Goal: Contribute content: Contribute content

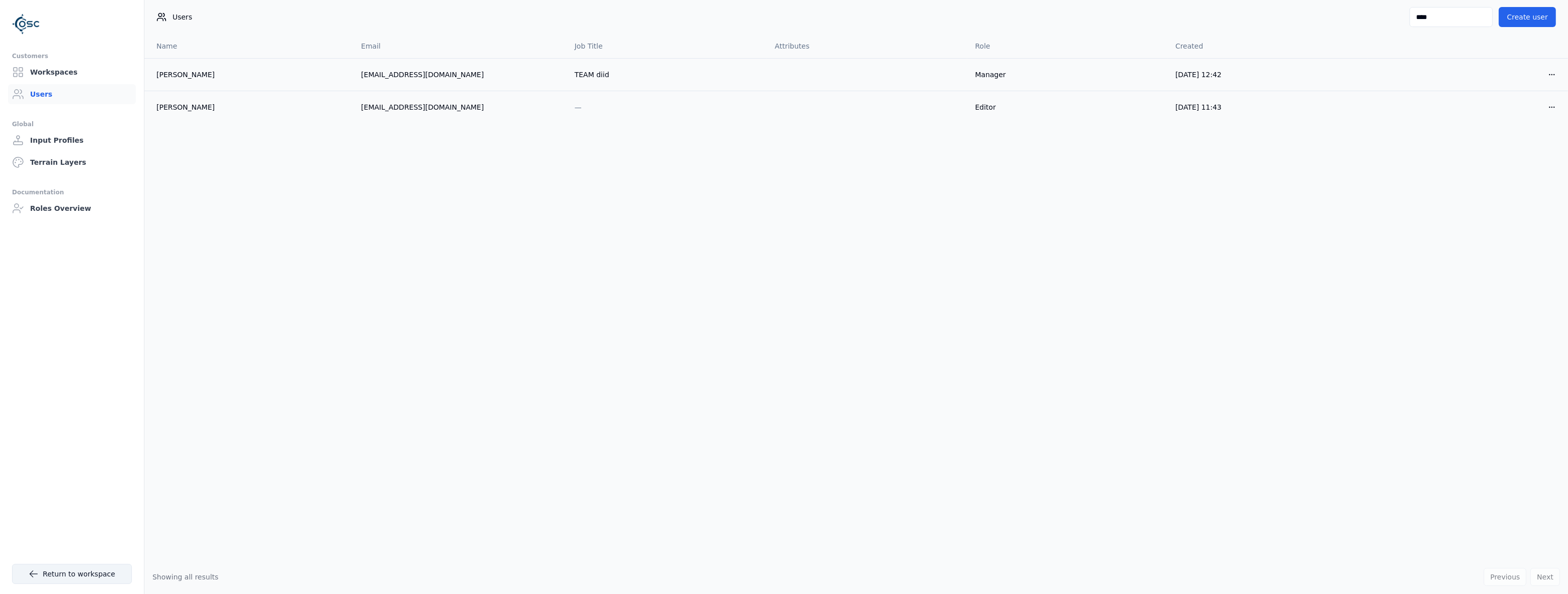
click at [85, 572] on link "Return to workspace" at bounding box center [72, 574] width 120 height 20
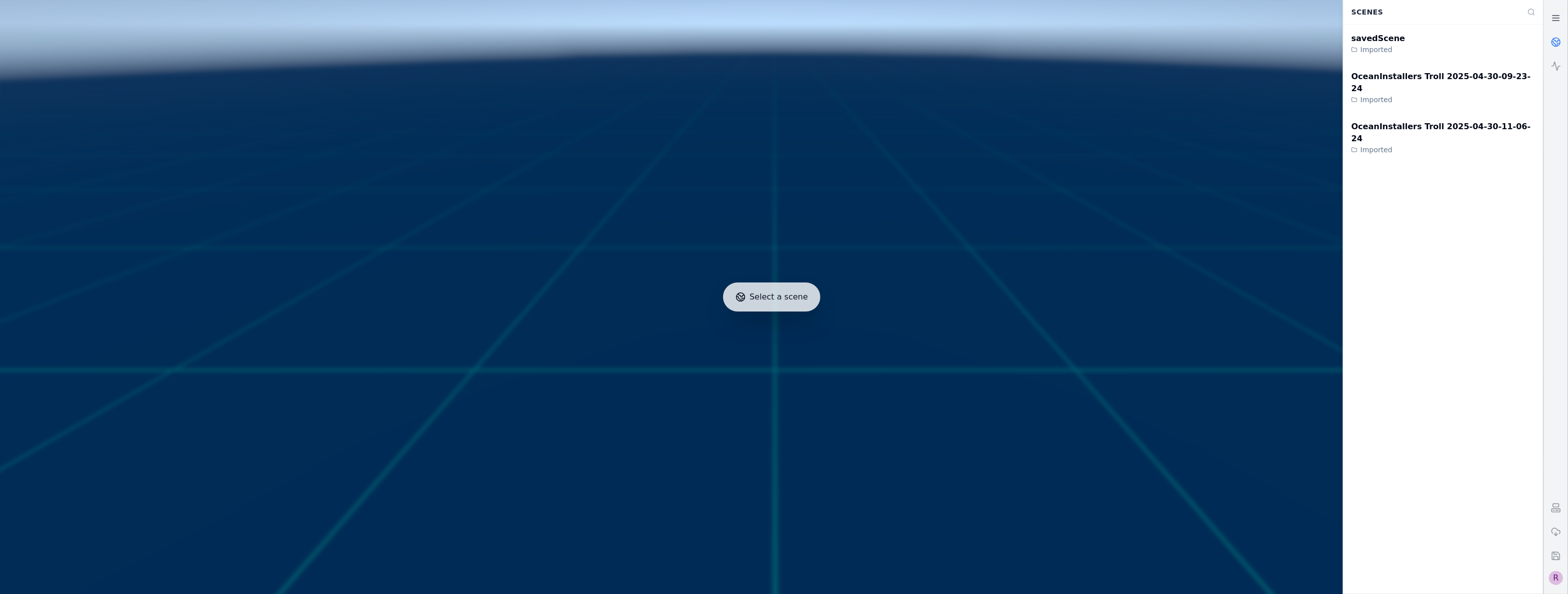
click at [1553, 579] on div "R" at bounding box center [1556, 579] width 14 height 14
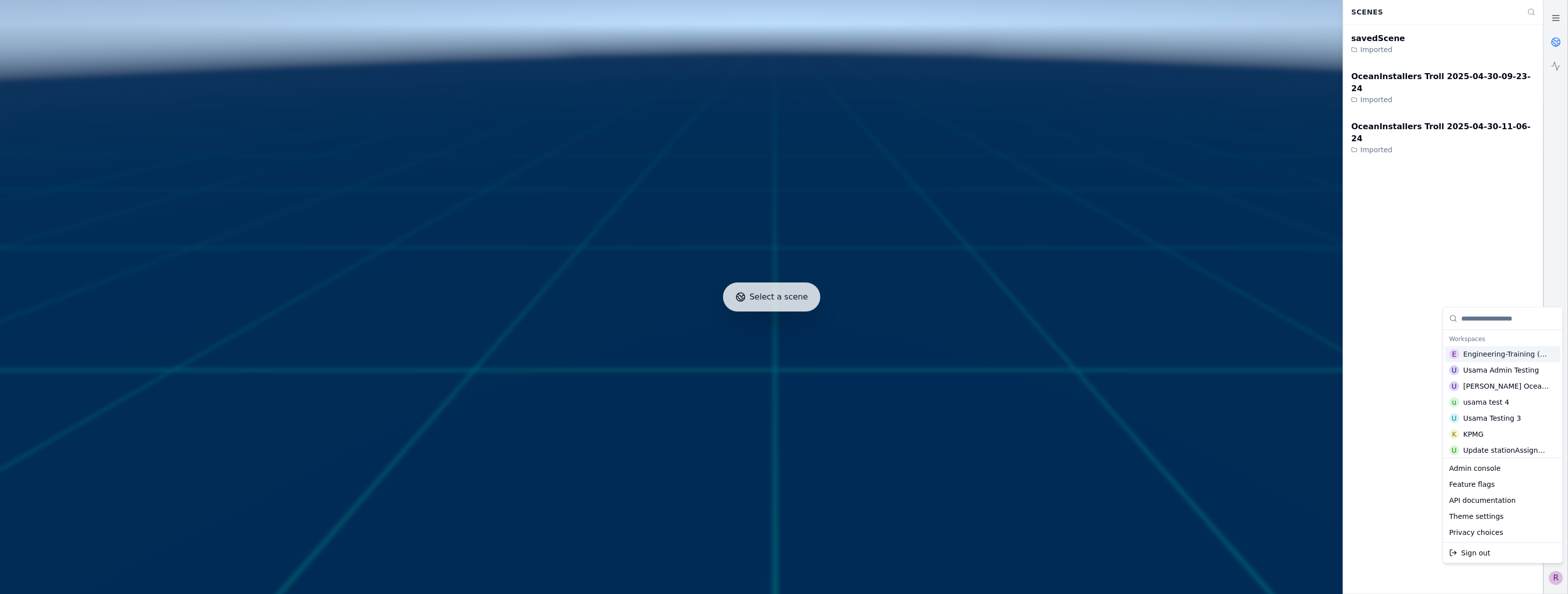
click at [1507, 359] on div "Engineering-Training (SSO Staging)" at bounding box center [1507, 354] width 88 height 10
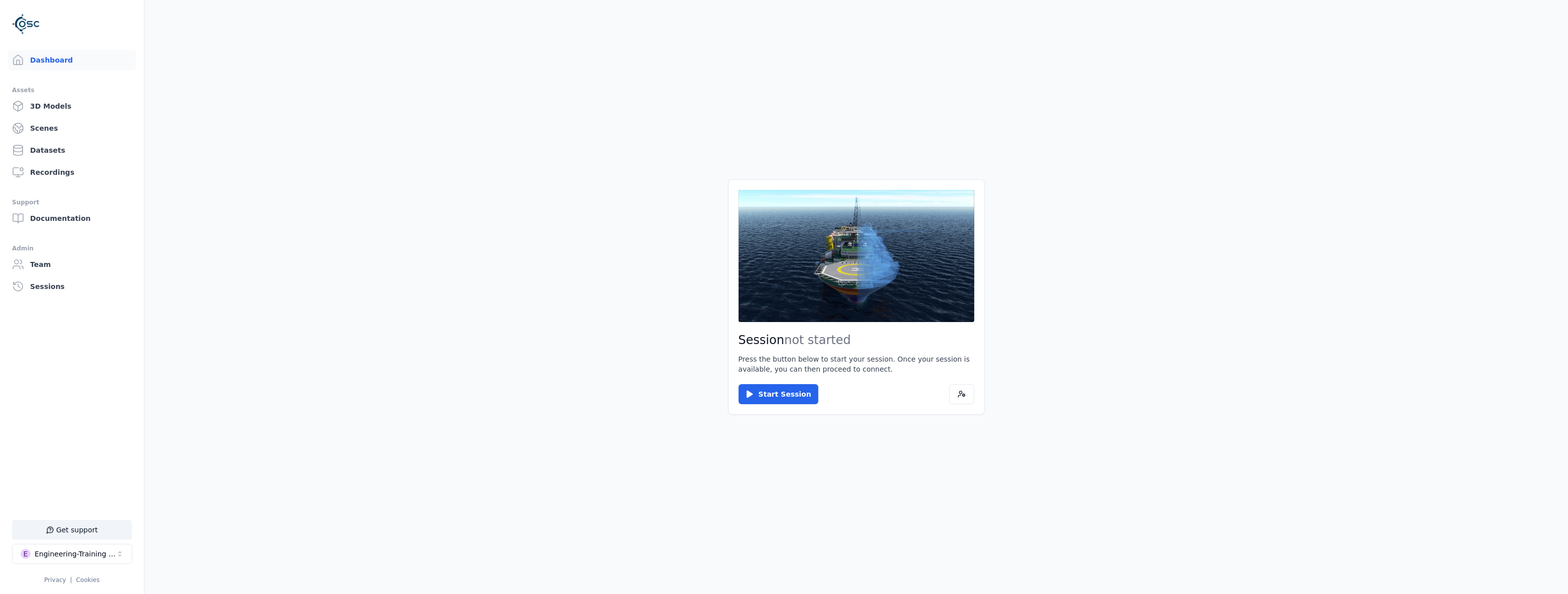
click at [810, 395] on div "Start Session" at bounding box center [857, 394] width 236 height 20
click at [765, 391] on button "Start Session" at bounding box center [779, 394] width 80 height 20
click at [771, 392] on button "Connect" at bounding box center [762, 394] width 46 height 20
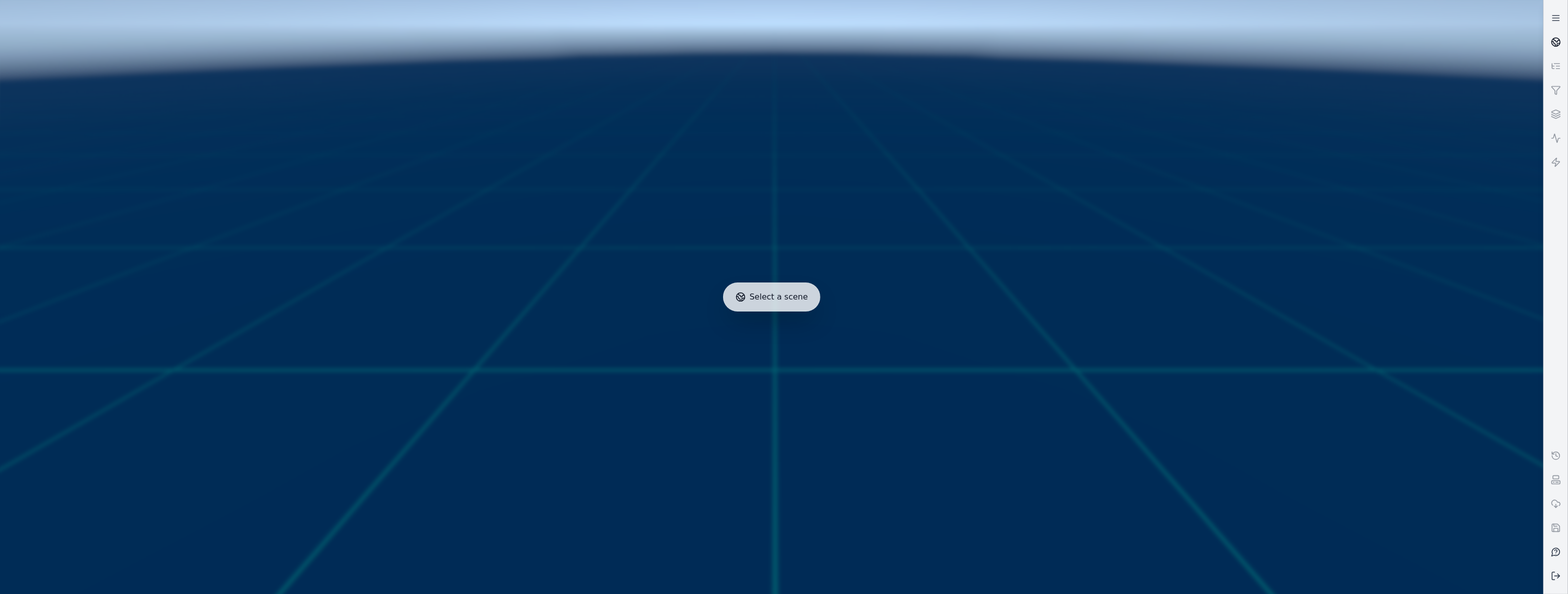
click at [1563, 31] on link at bounding box center [1556, 42] width 24 height 24
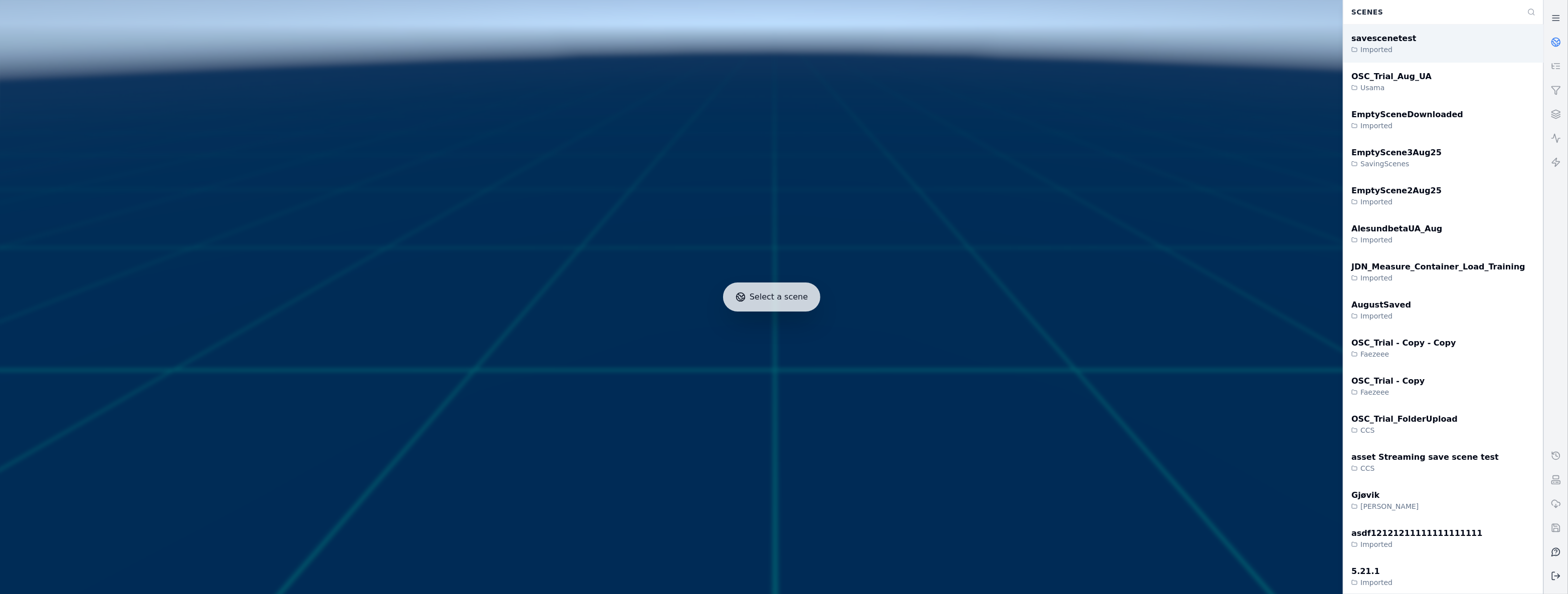
click at [1487, 58] on div "savescenetest Imported" at bounding box center [1443, 43] width 200 height 38
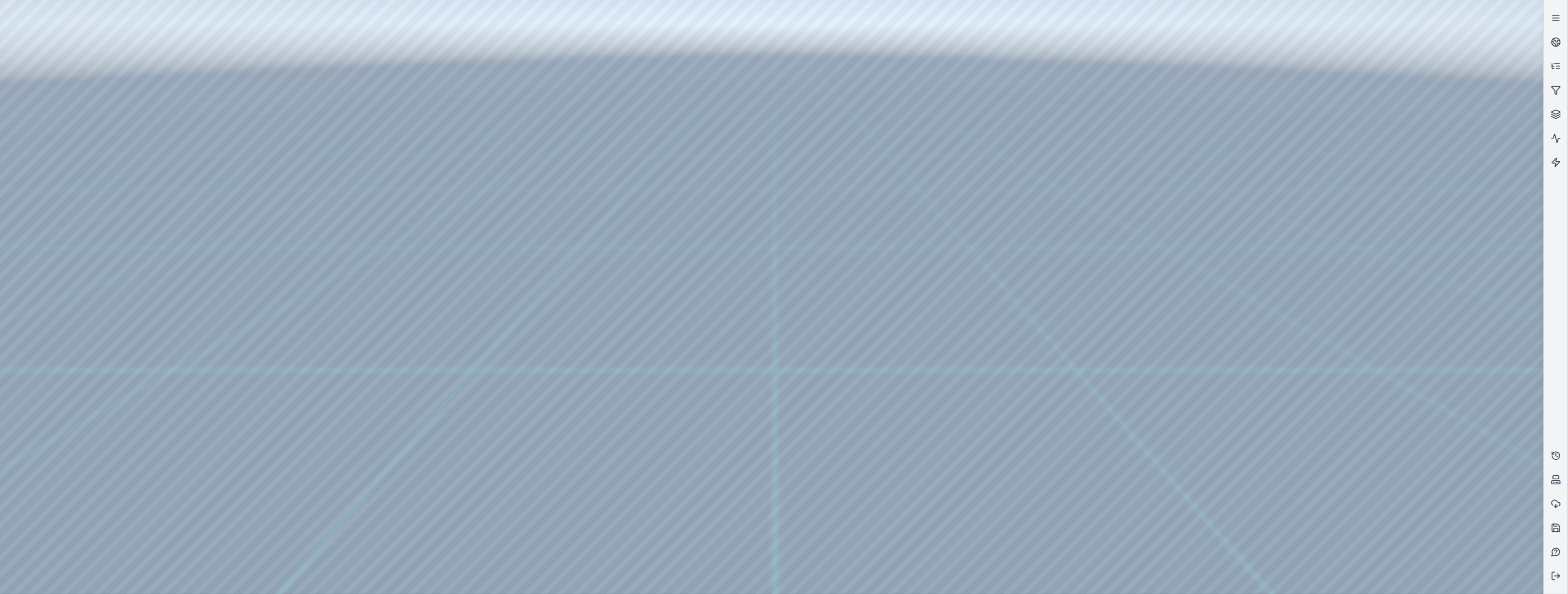
drag, startPoint x: 453, startPoint y: 143, endPoint x: 562, endPoint y: 146, distance: 109.0
click at [1557, 576] on line at bounding box center [1557, 576] width 5 height 0
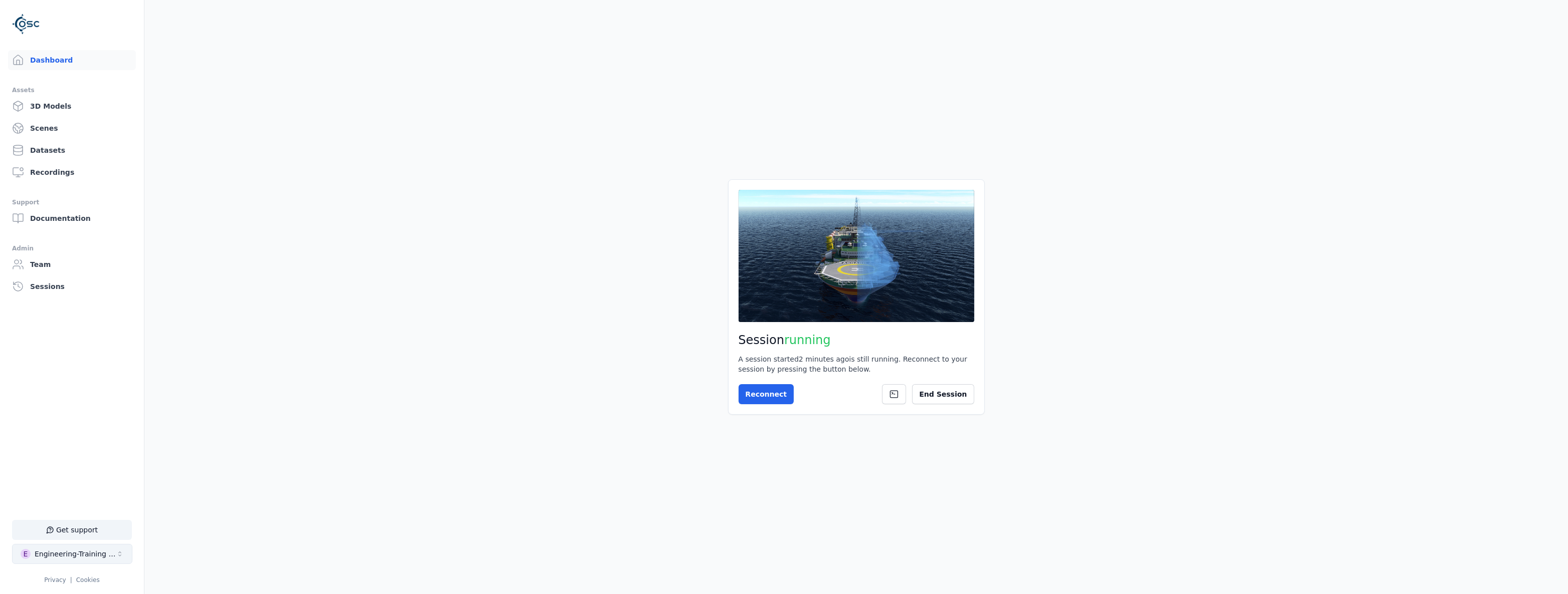
click at [105, 552] on div "Engineering-Training (SSO Staging)" at bounding box center [75, 554] width 81 height 10
type input "**"
click at [65, 527] on div "R Replay" at bounding box center [67, 529] width 115 height 16
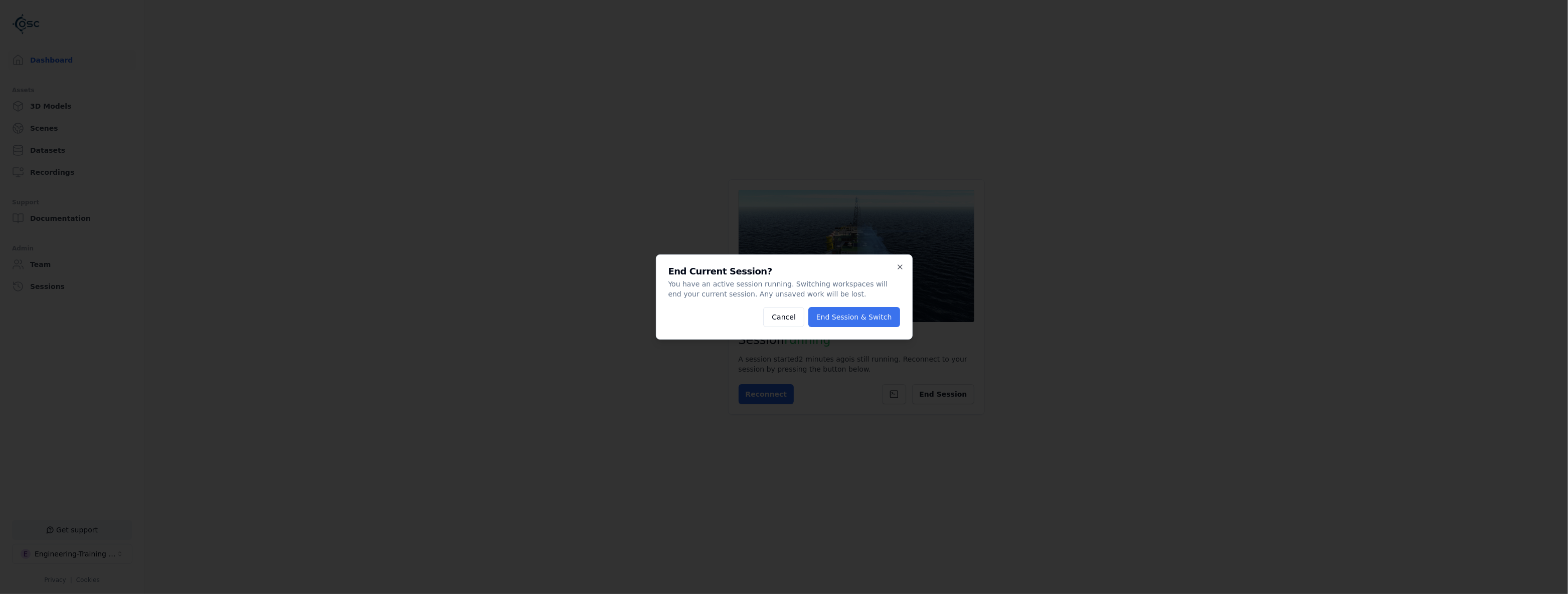
click at [846, 320] on button "End Session & Switch" at bounding box center [854, 317] width 92 height 20
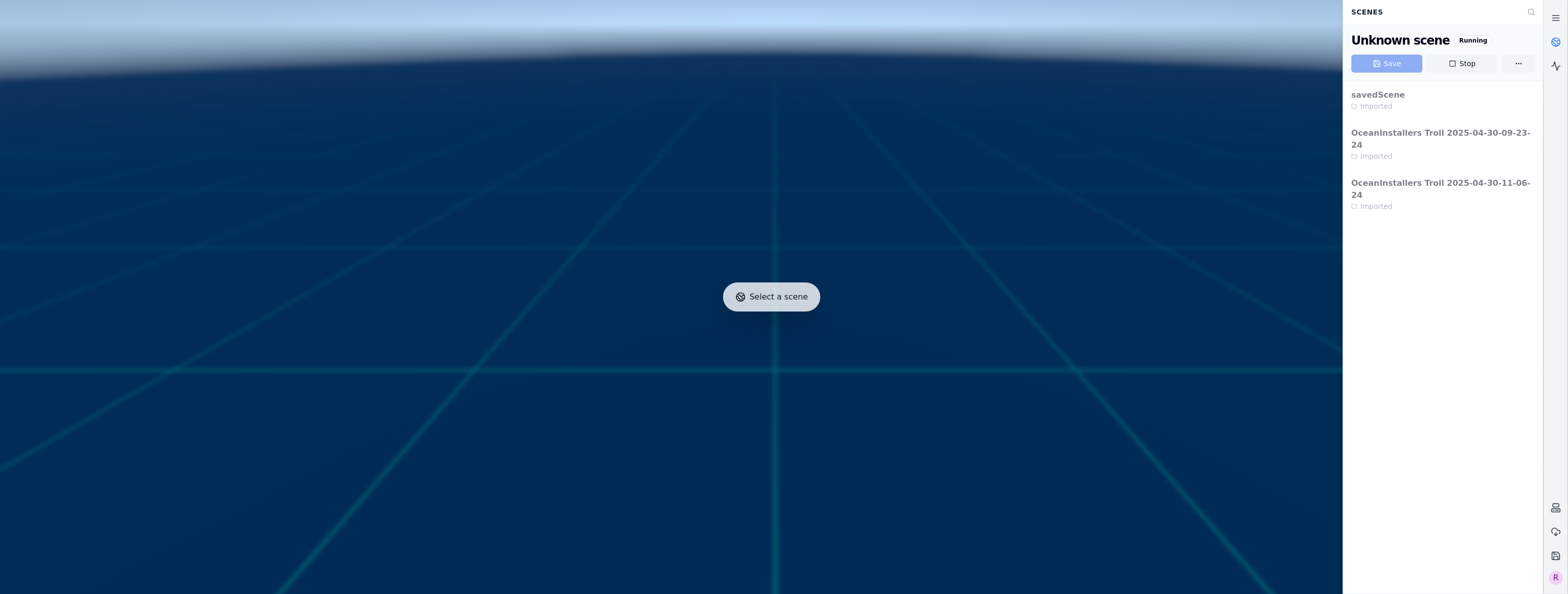
click at [1396, 147] on div "savedScene Imported OceanInstallers Troll 2025-04-30-09-23-24 Imported OceanIns…" at bounding box center [1443, 150] width 200 height 138
click at [1557, 576] on div "R" at bounding box center [1556, 579] width 14 height 14
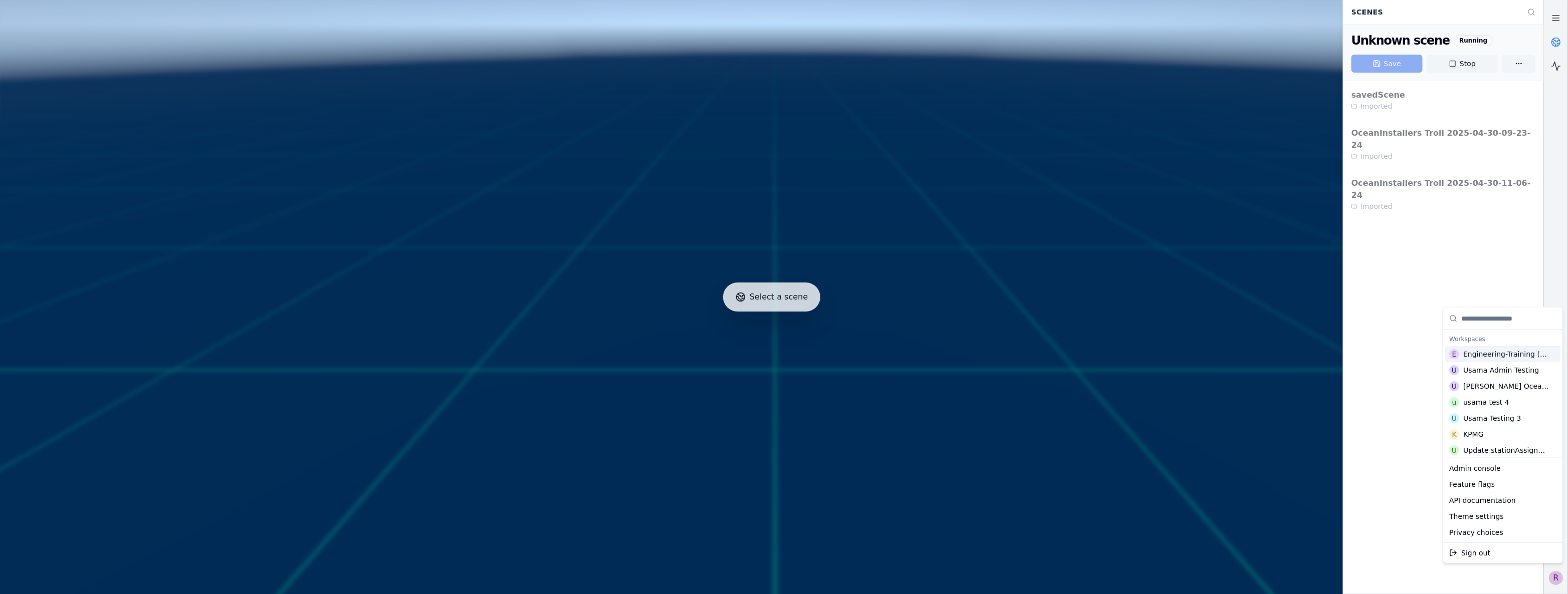
click at [1505, 353] on div "Engineering-Training (SSO Staging)" at bounding box center [1507, 354] width 88 height 10
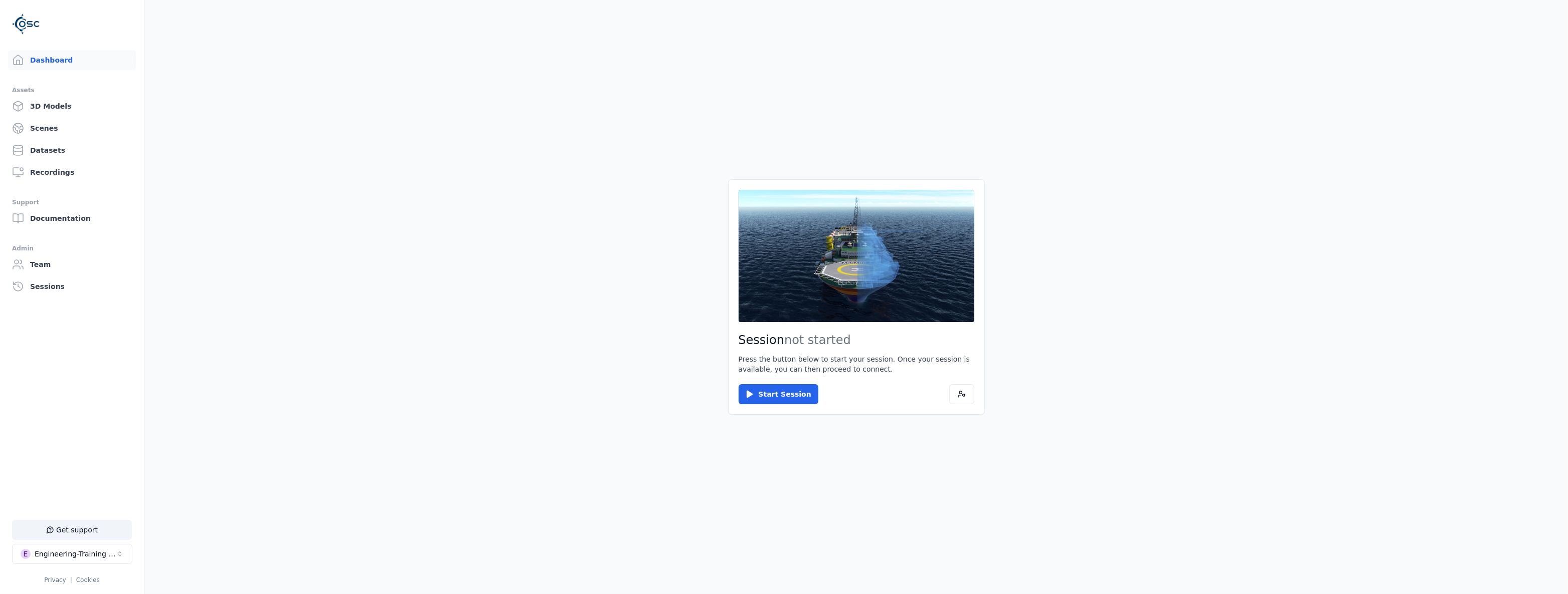
click at [809, 405] on div "Start Session" at bounding box center [857, 394] width 236 height 20
click at [784, 398] on button "Start Session" at bounding box center [779, 394] width 80 height 20
click at [771, 392] on button "Connect" at bounding box center [762, 394] width 46 height 20
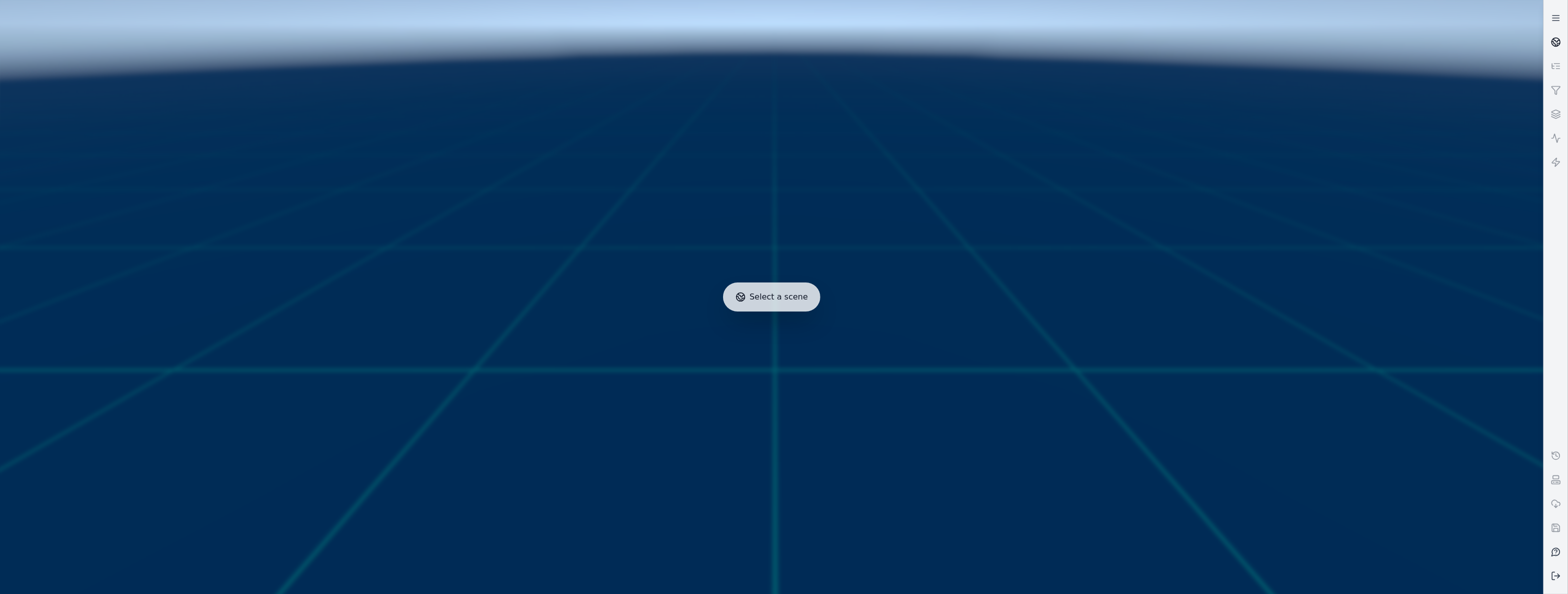
click at [1549, 41] on link at bounding box center [1556, 42] width 24 height 24
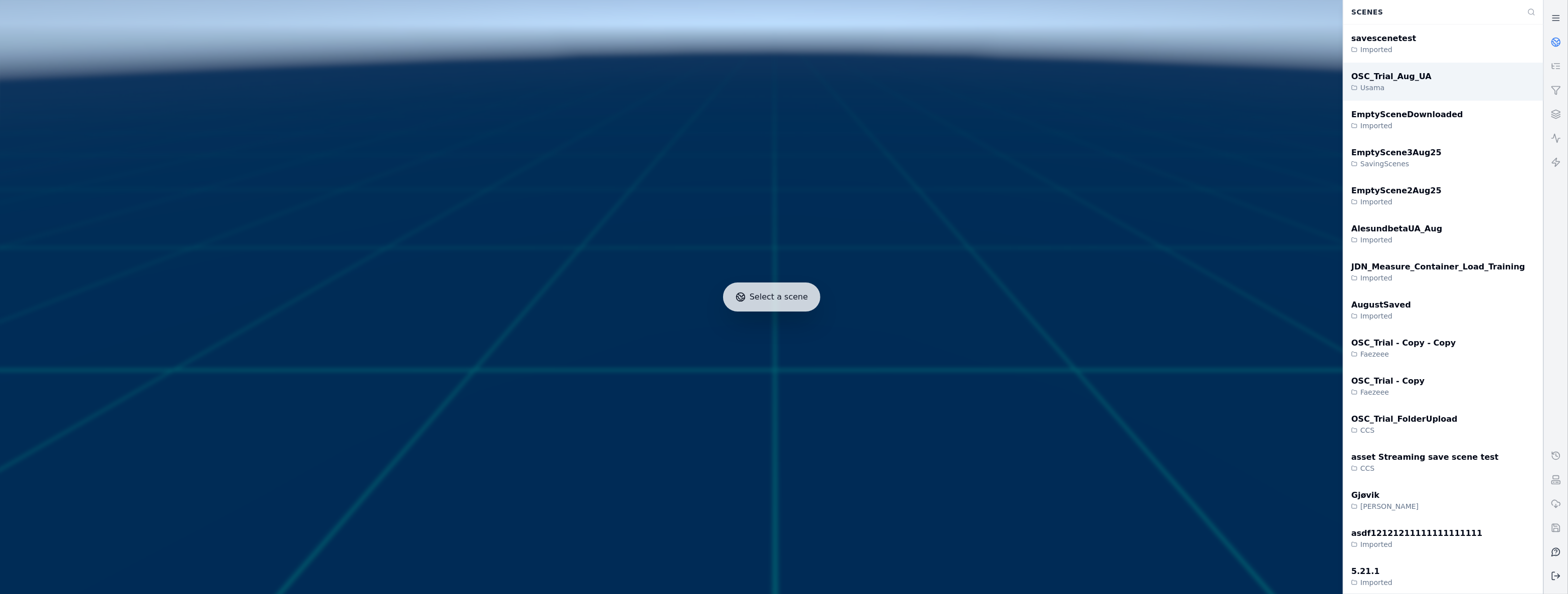
click at [1488, 62] on div "OSC_Trial_Aug_UA Usama" at bounding box center [1443, 81] width 200 height 38
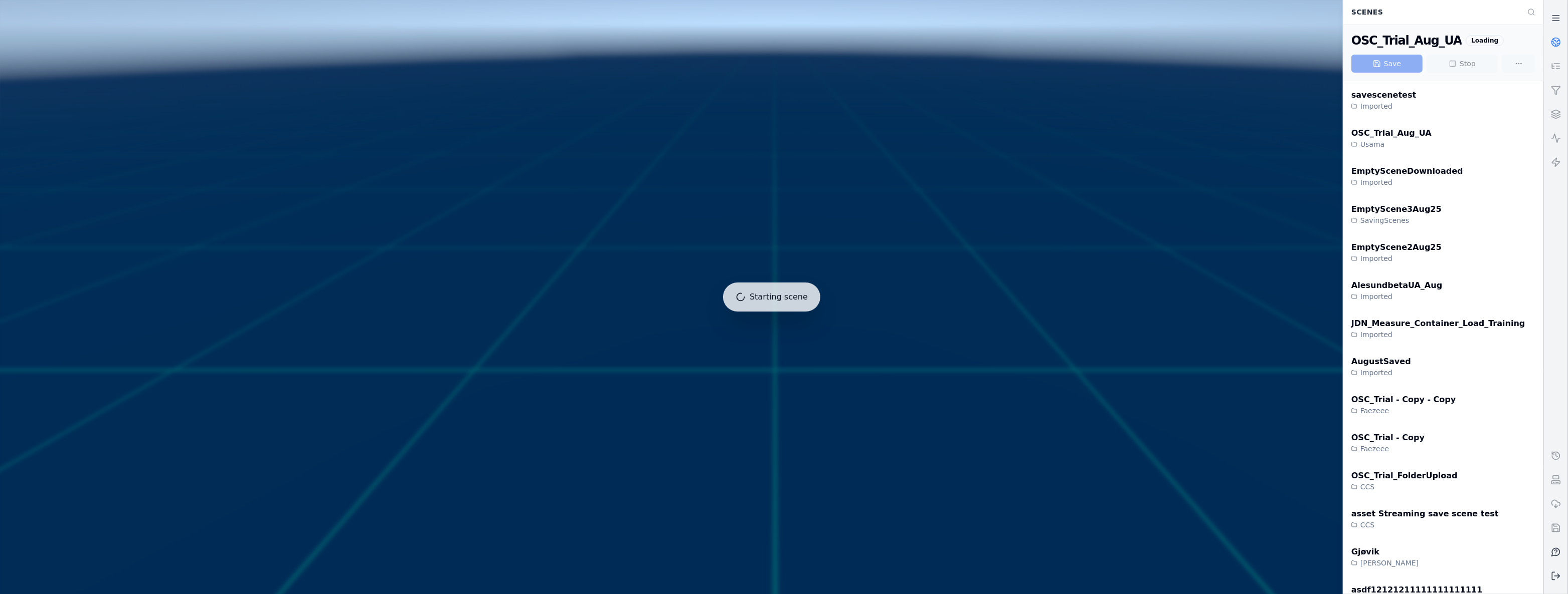
click at [1557, 32] on link at bounding box center [1556, 42] width 24 height 24
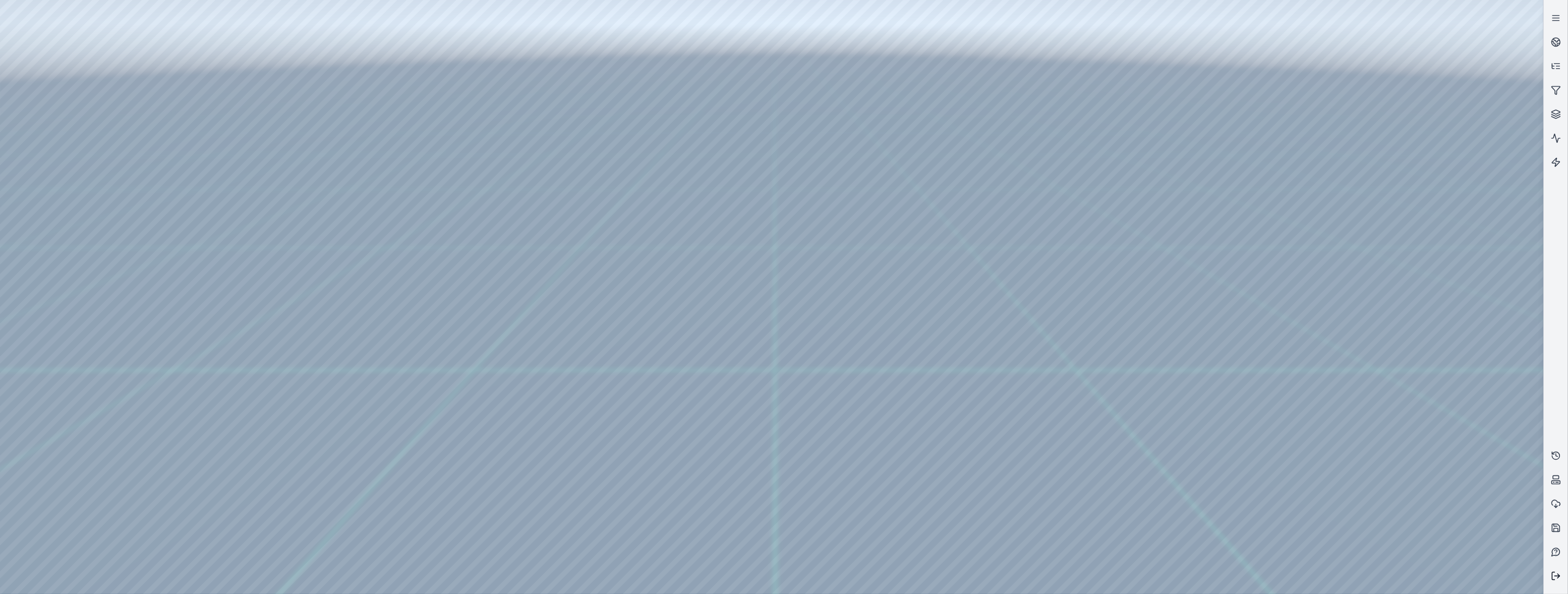
click at [1550, 583] on button at bounding box center [1556, 576] width 24 height 24
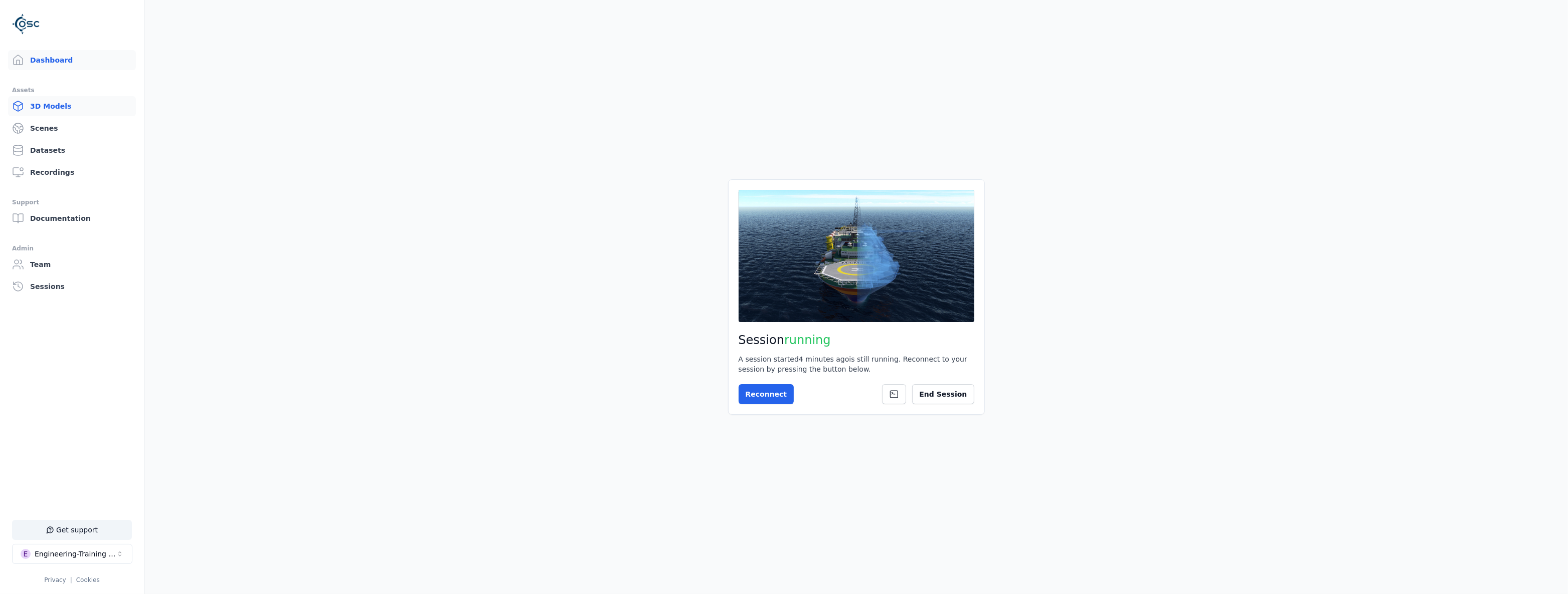
click at [40, 109] on link "3D Models" at bounding box center [72, 106] width 128 height 20
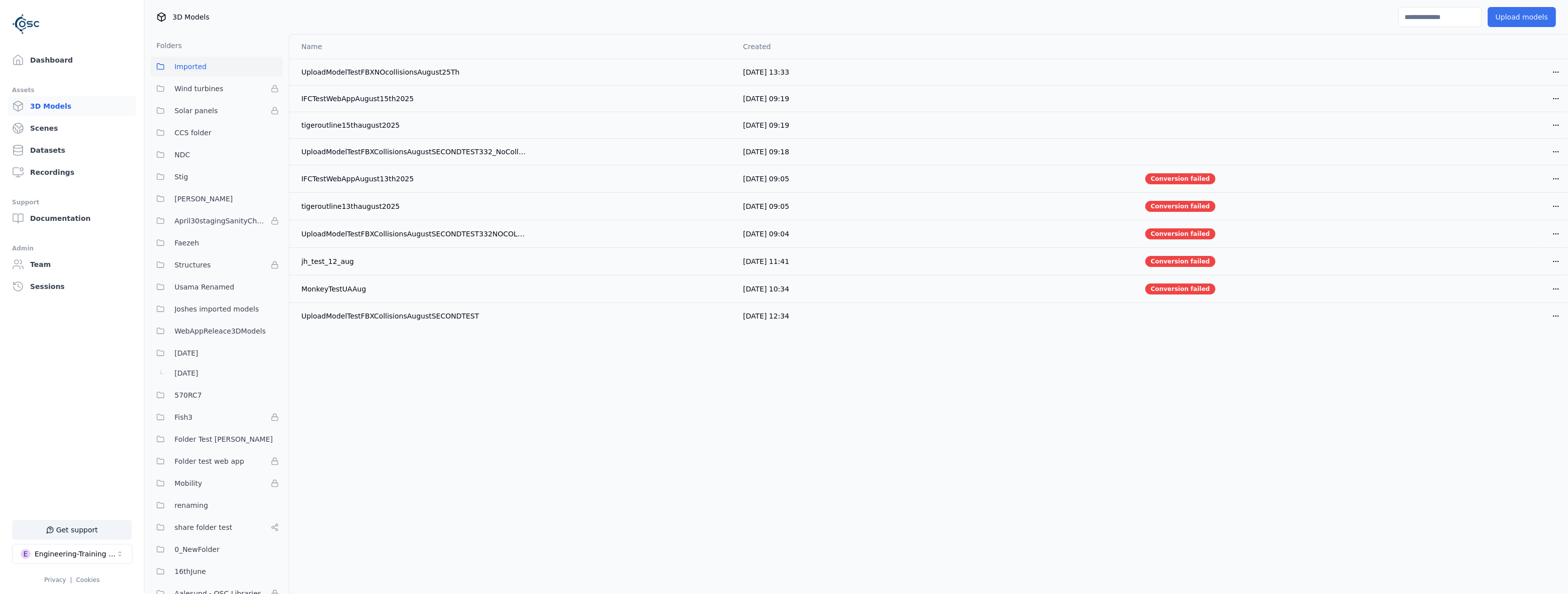
click at [1517, 13] on button "Upload models" at bounding box center [1522, 17] width 68 height 20
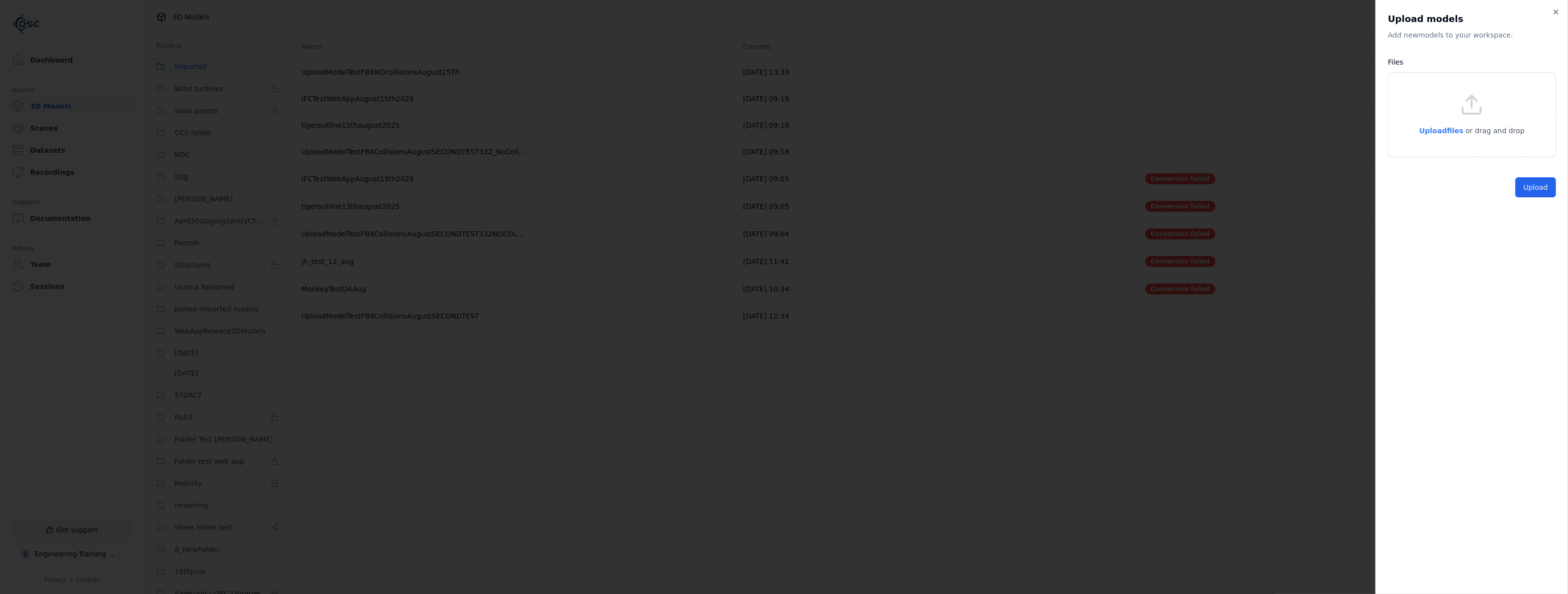
click at [1456, 133] on span "Upload files" at bounding box center [1441, 130] width 44 height 8
click at [1529, 225] on button "Upload" at bounding box center [1536, 229] width 41 height 20
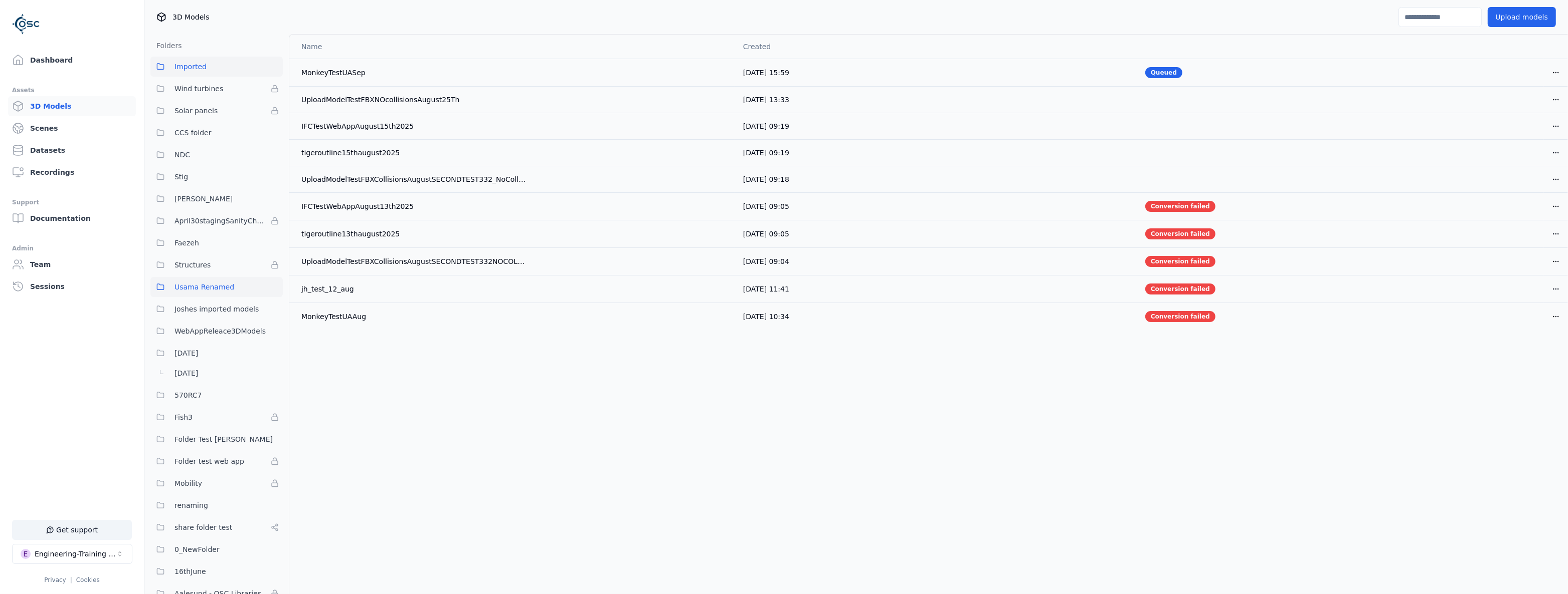
click at [219, 294] on button "Usama Renamed" at bounding box center [216, 287] width 133 height 20
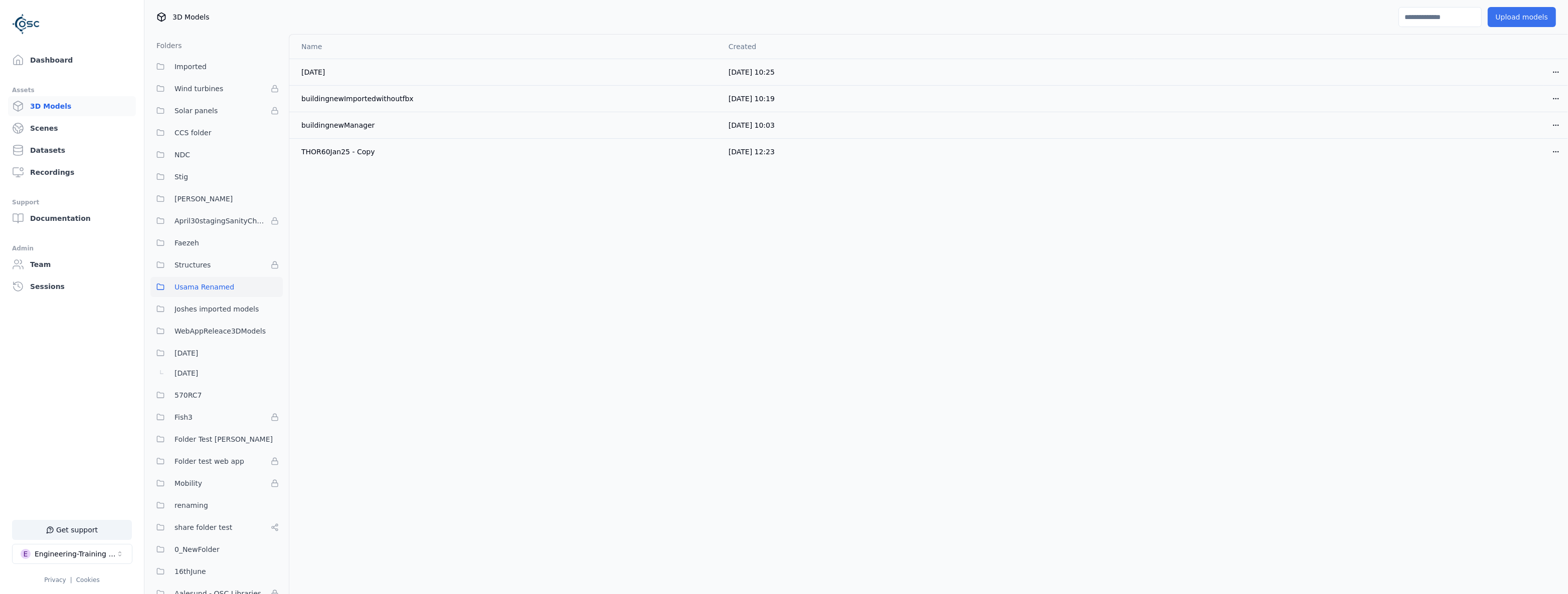
click at [1499, 15] on button "Upload models" at bounding box center [1522, 17] width 68 height 20
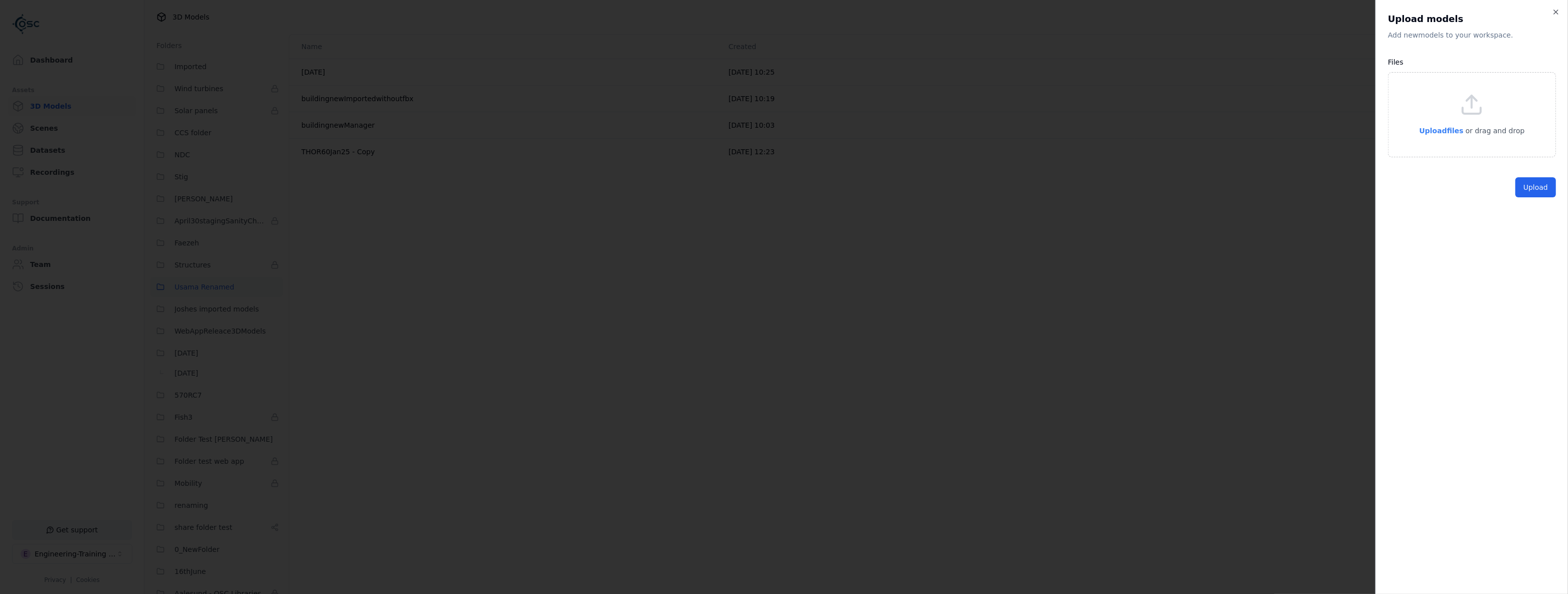
click at [1451, 128] on span "Upload files" at bounding box center [1441, 130] width 44 height 8
click at [1540, 232] on button "Upload" at bounding box center [1536, 229] width 41 height 20
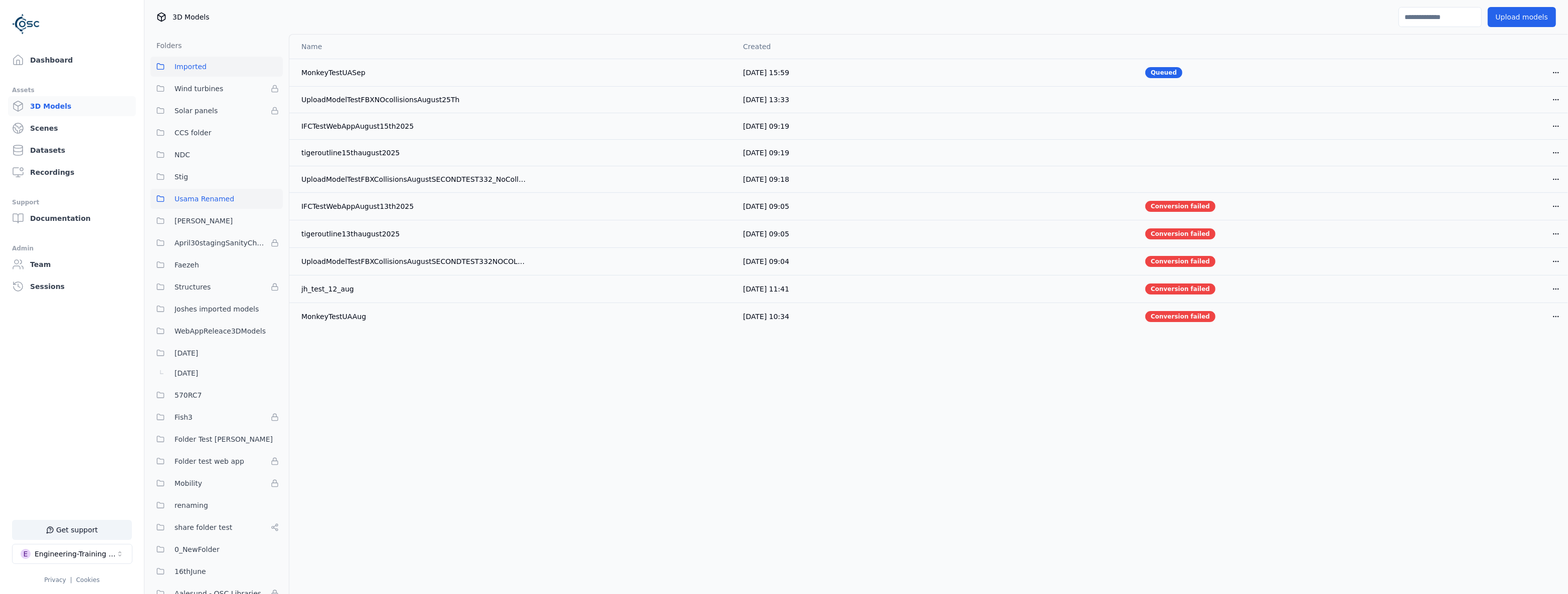
click at [230, 203] on button "Usama Renamed" at bounding box center [216, 198] width 133 height 20
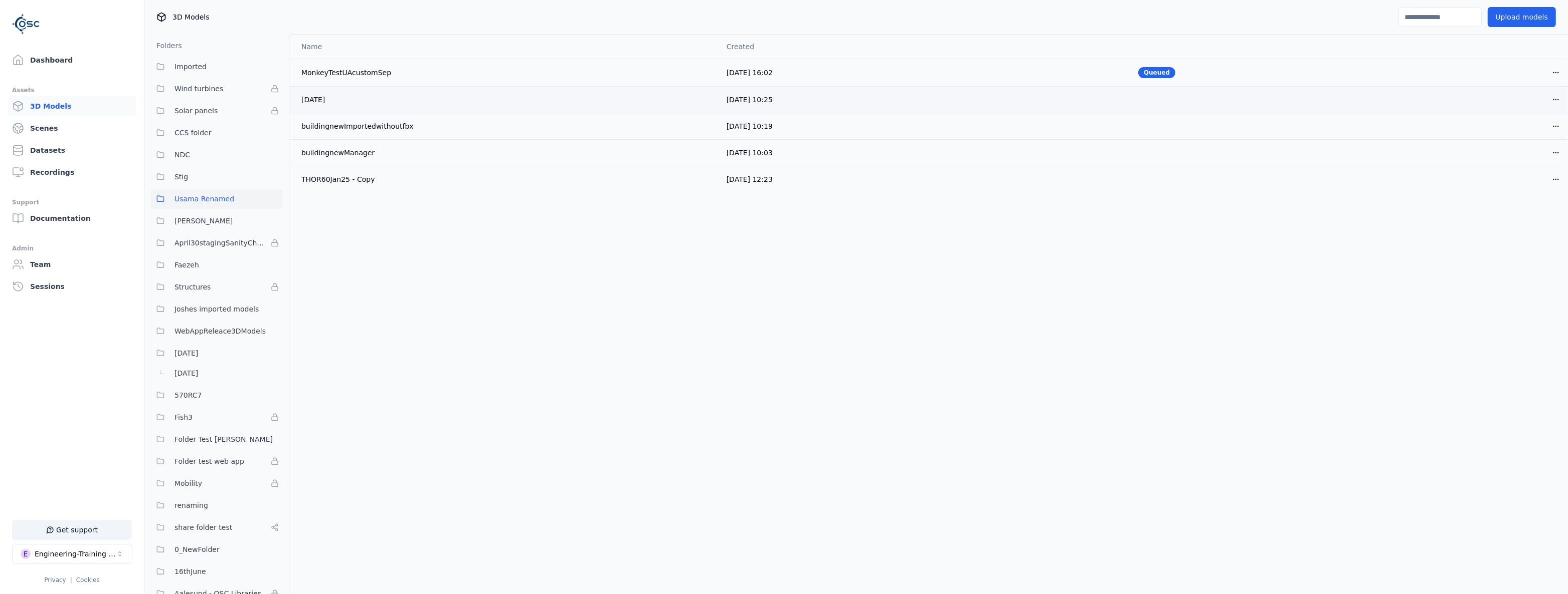
click at [1543, 101] on html "Support Dashboard Assets 3D Models Scenes Datasets Recordings Support Documenta…" at bounding box center [784, 297] width 1568 height 594
click at [1529, 134] on div "Delete" at bounding box center [1520, 137] width 59 height 16
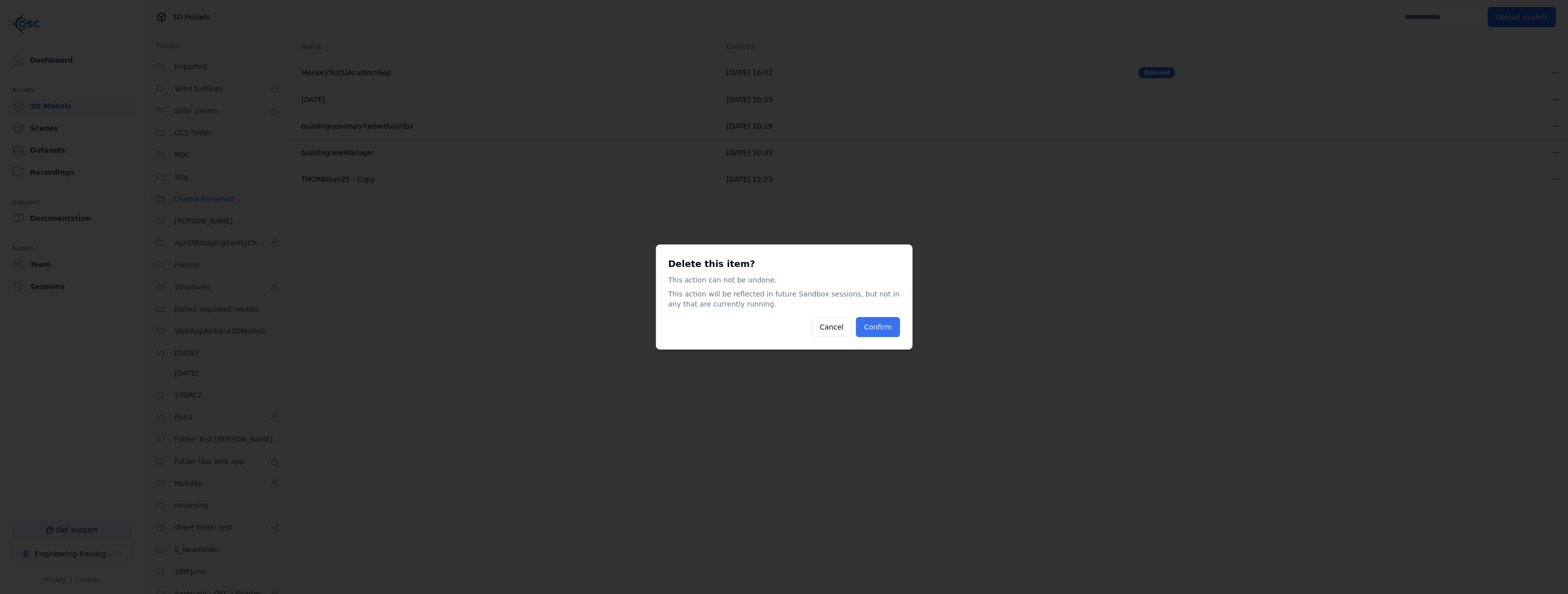
click at [877, 331] on button "Confirm" at bounding box center [878, 327] width 44 height 20
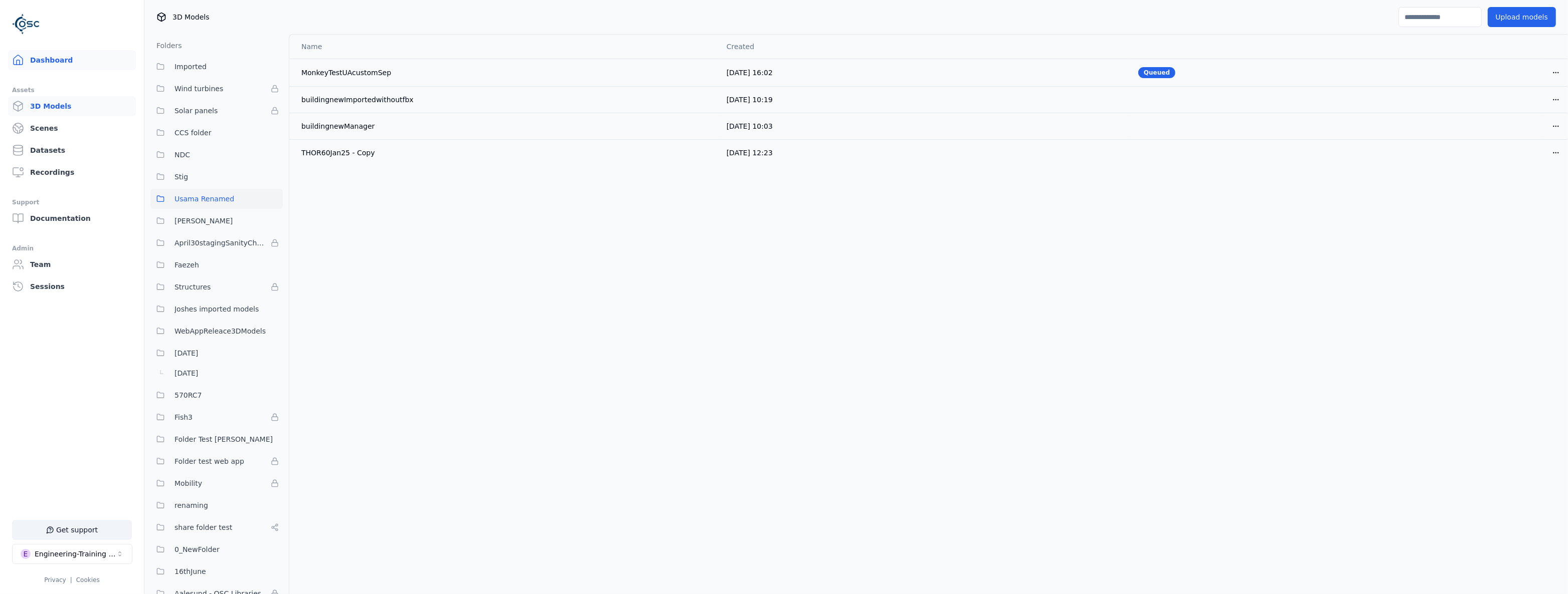
click at [58, 58] on link "Dashboard" at bounding box center [72, 60] width 128 height 20
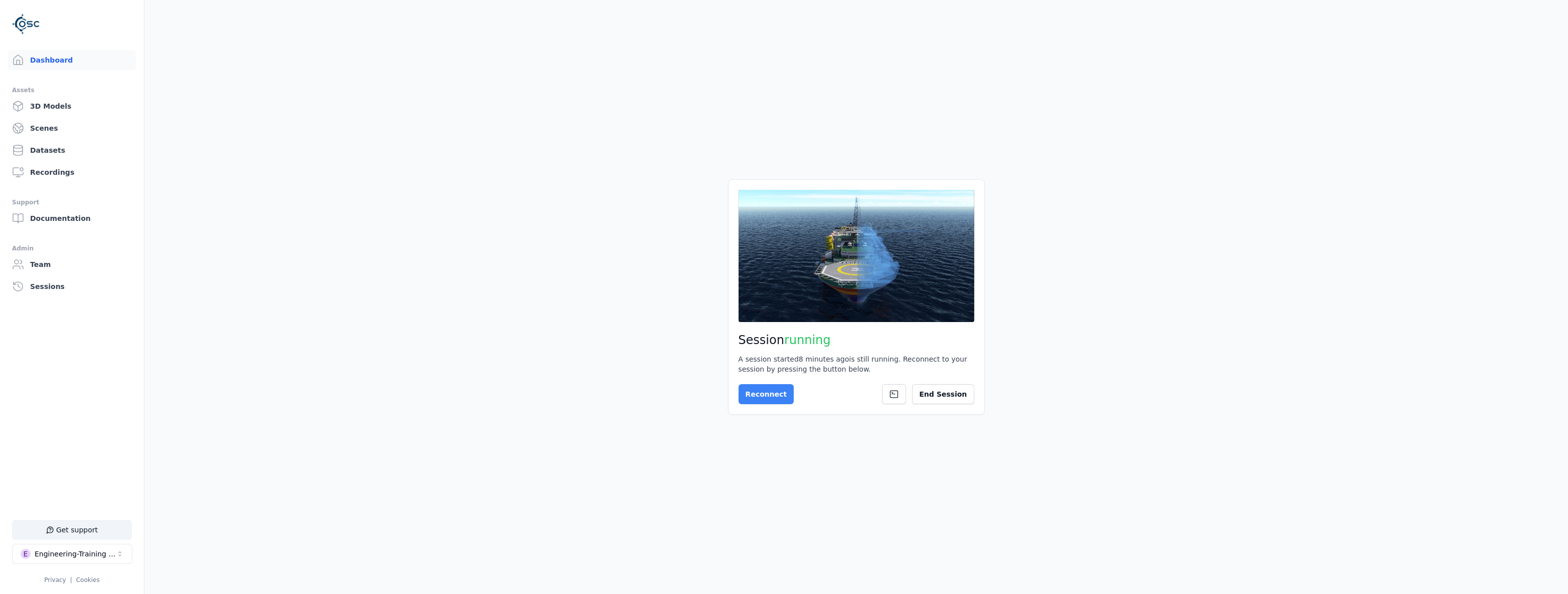
click at [758, 400] on button "Reconnect" at bounding box center [766, 394] width 55 height 20
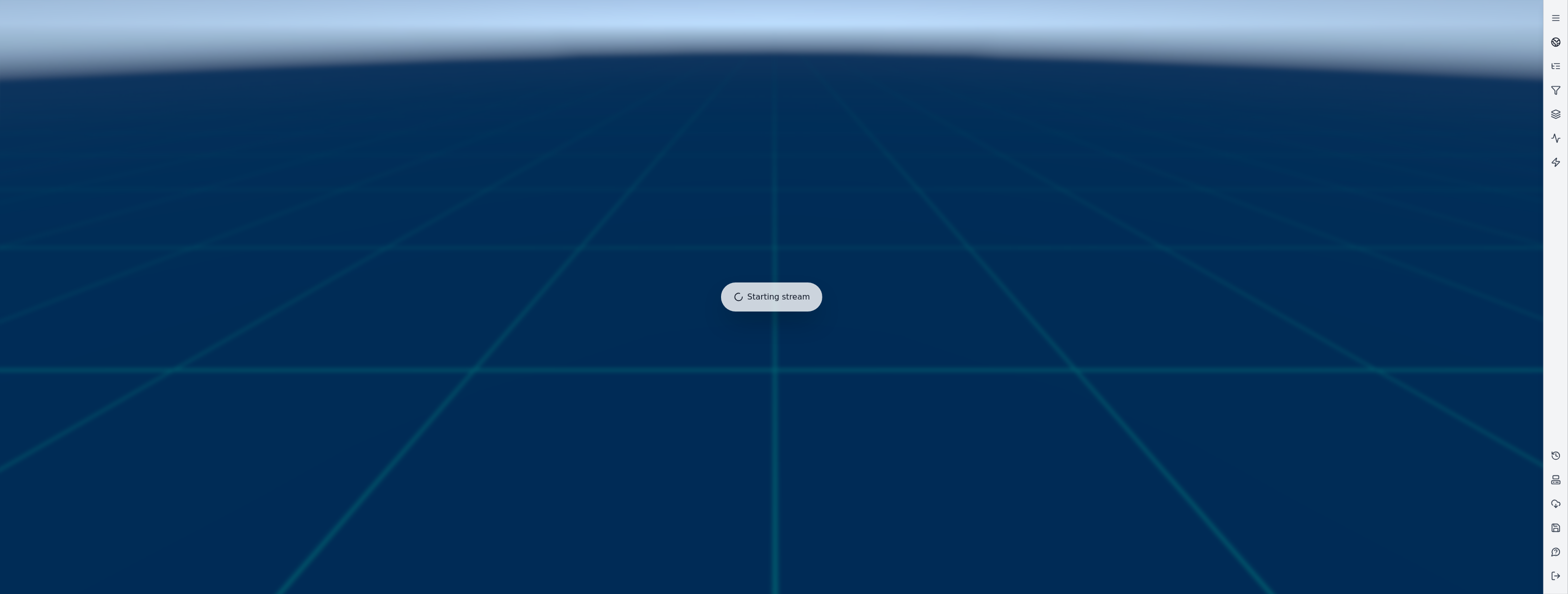
click at [1561, 38] on link at bounding box center [1556, 42] width 24 height 24
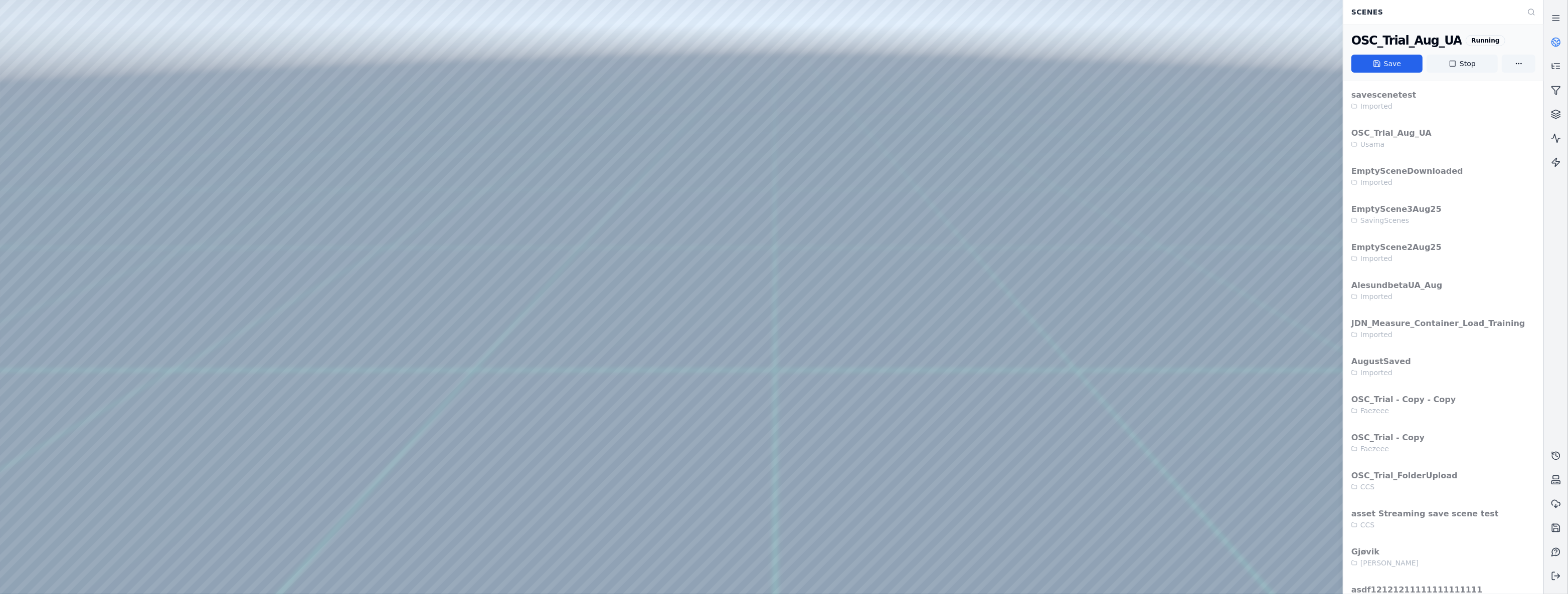
click at [1561, 38] on link at bounding box center [1556, 42] width 24 height 24
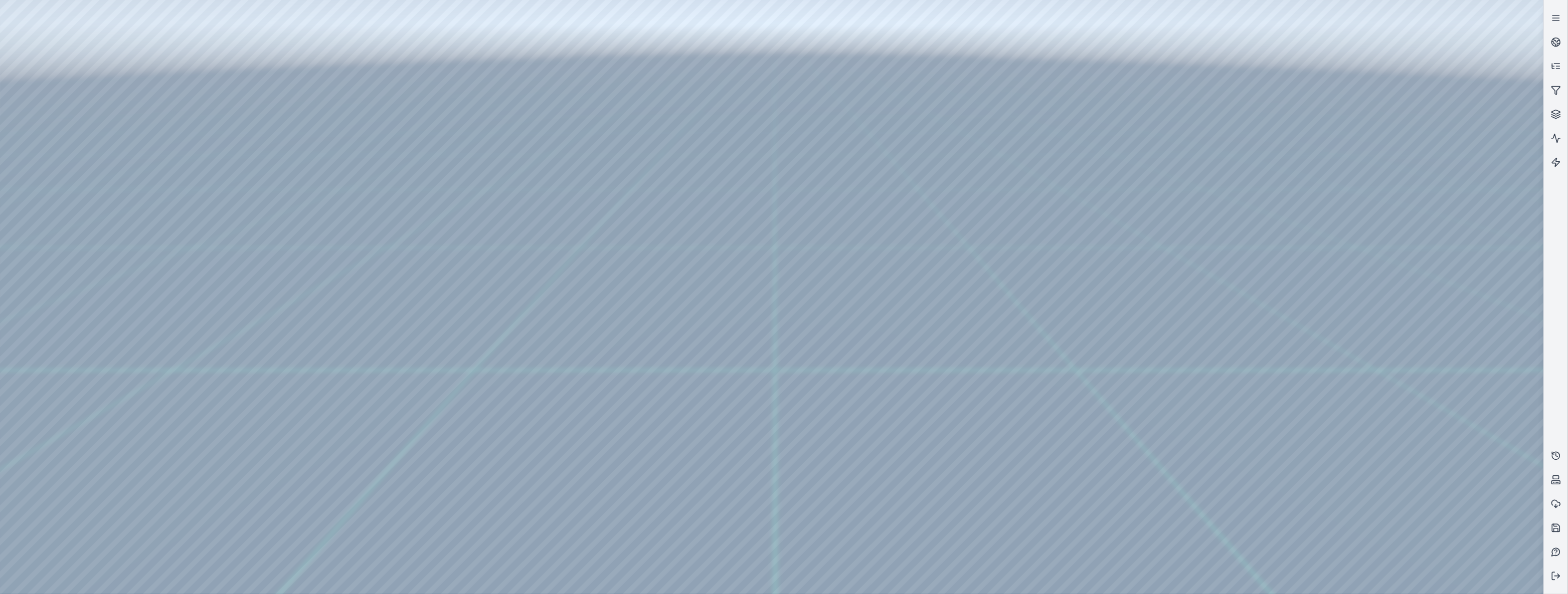
click at [46, 128] on div at bounding box center [771, 297] width 1543 height 594
click at [50, 129] on div at bounding box center [771, 297] width 1543 height 594
click at [60, 159] on div at bounding box center [771, 297] width 1543 height 594
click at [74, 189] on div at bounding box center [771, 297] width 1543 height 594
click at [58, 180] on div at bounding box center [771, 297] width 1543 height 594
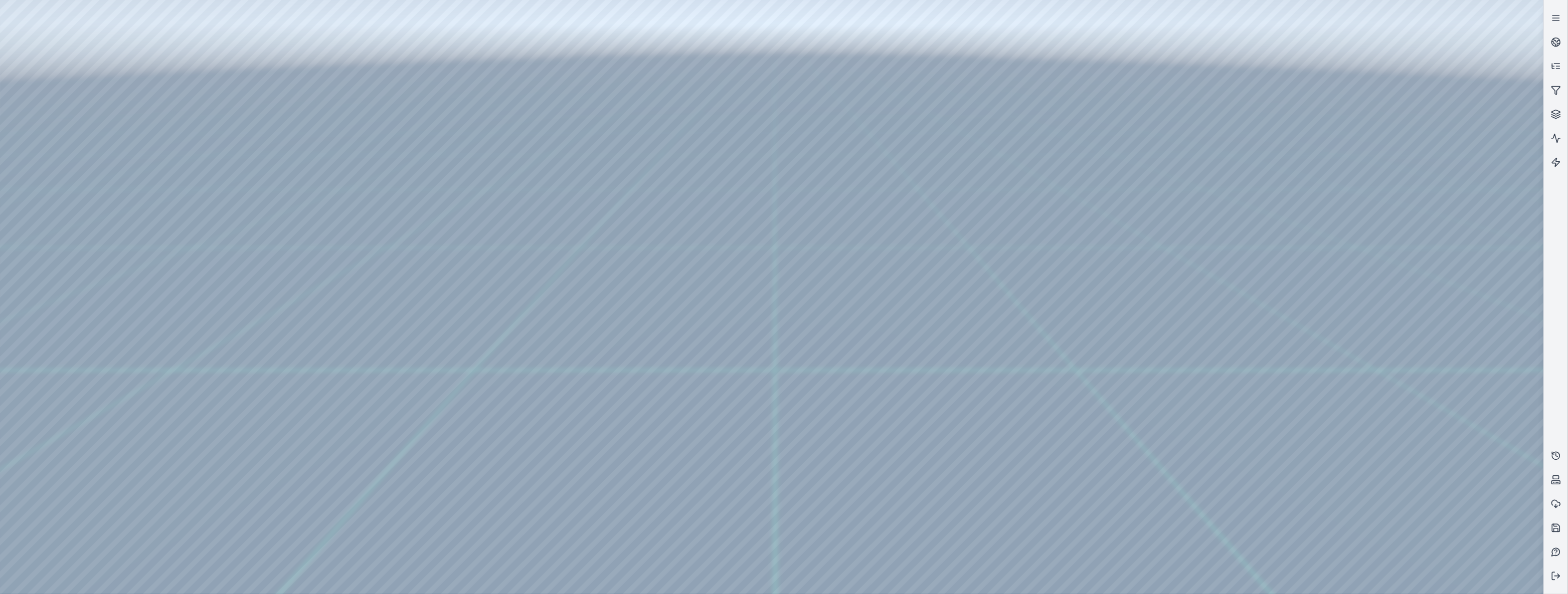
click at [208, 390] on div at bounding box center [771, 297] width 1543 height 594
click at [115, 36] on div at bounding box center [771, 297] width 1543 height 594
click at [120, 38] on div at bounding box center [771, 297] width 1543 height 594
drag, startPoint x: 905, startPoint y: 90, endPoint x: 1043, endPoint y: 130, distance: 143.7
click at [45, 170] on div at bounding box center [771, 297] width 1543 height 594
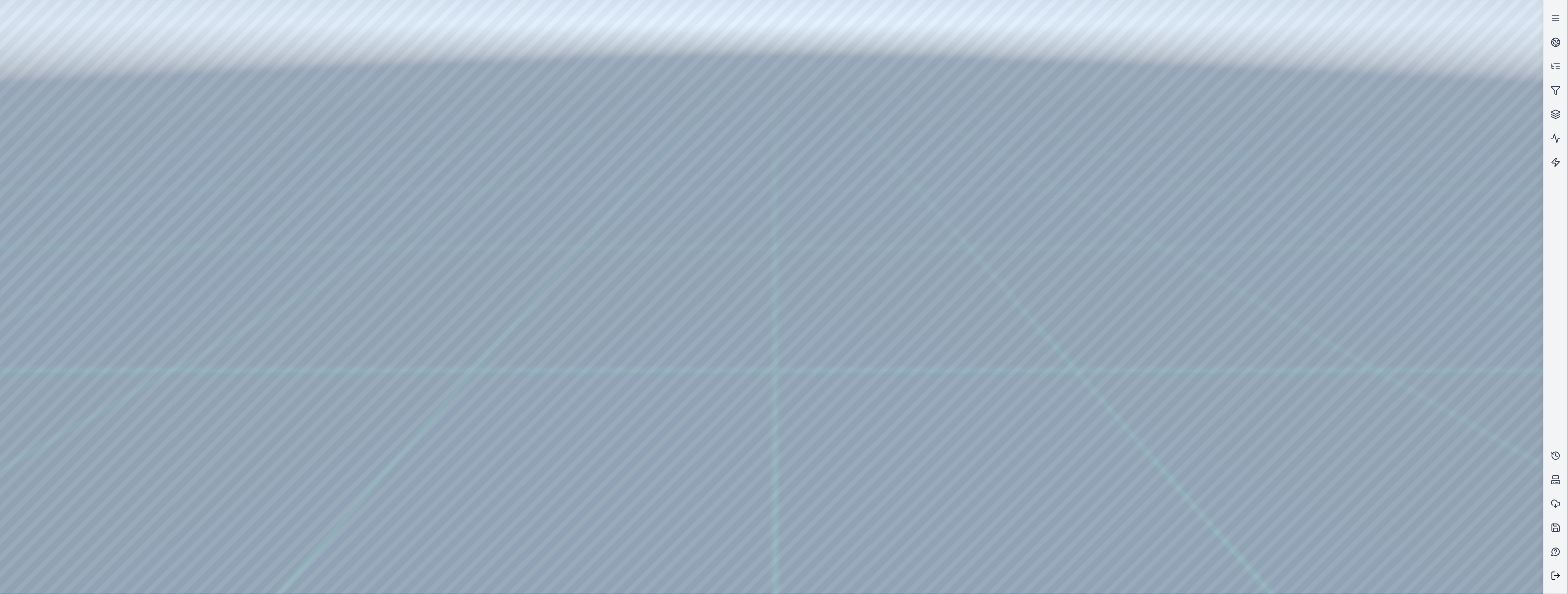
click at [1557, 580] on icon at bounding box center [1556, 576] width 10 height 10
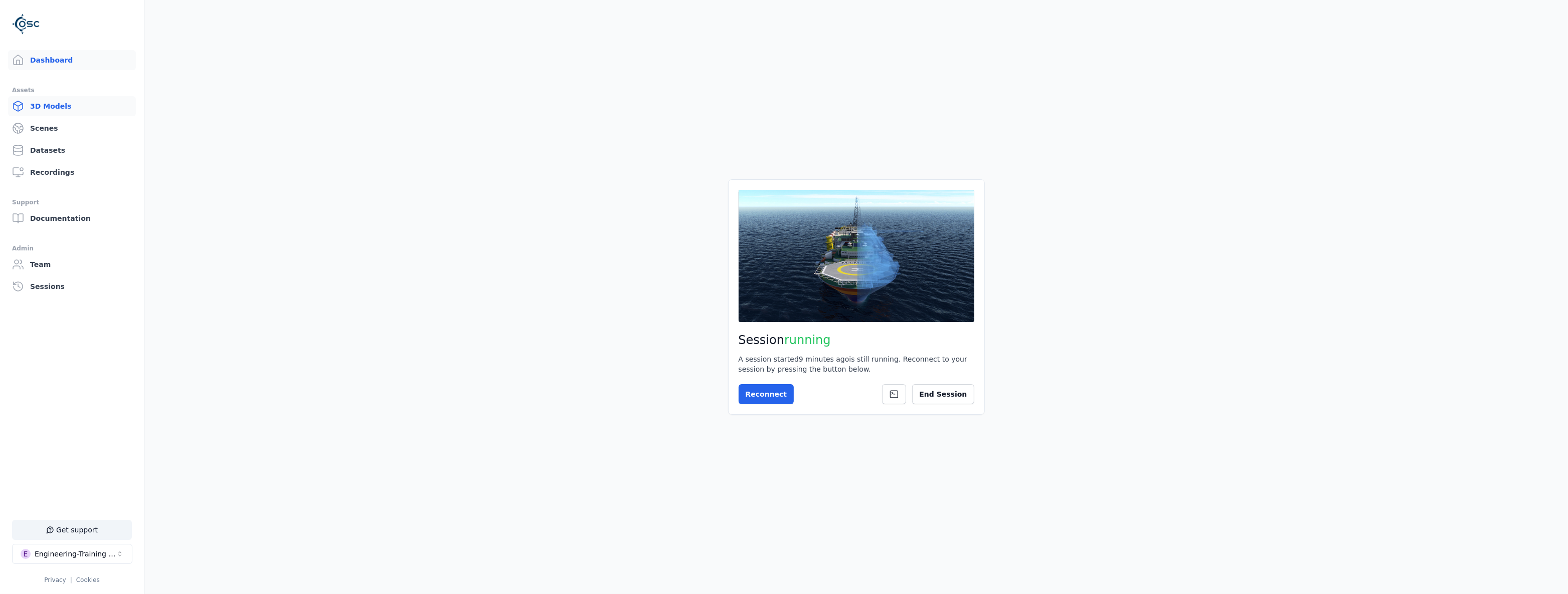
click at [53, 105] on link "3D Models" at bounding box center [72, 106] width 128 height 20
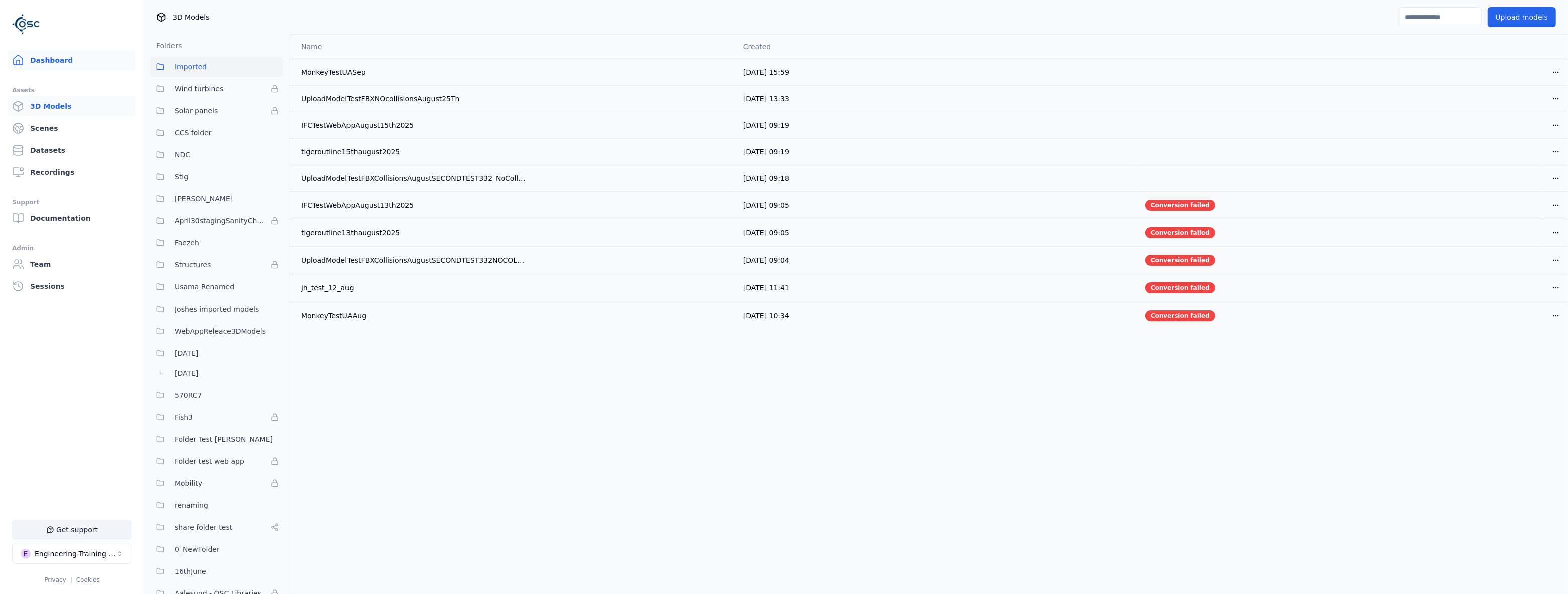
click at [73, 53] on link "Dashboard" at bounding box center [72, 60] width 128 height 20
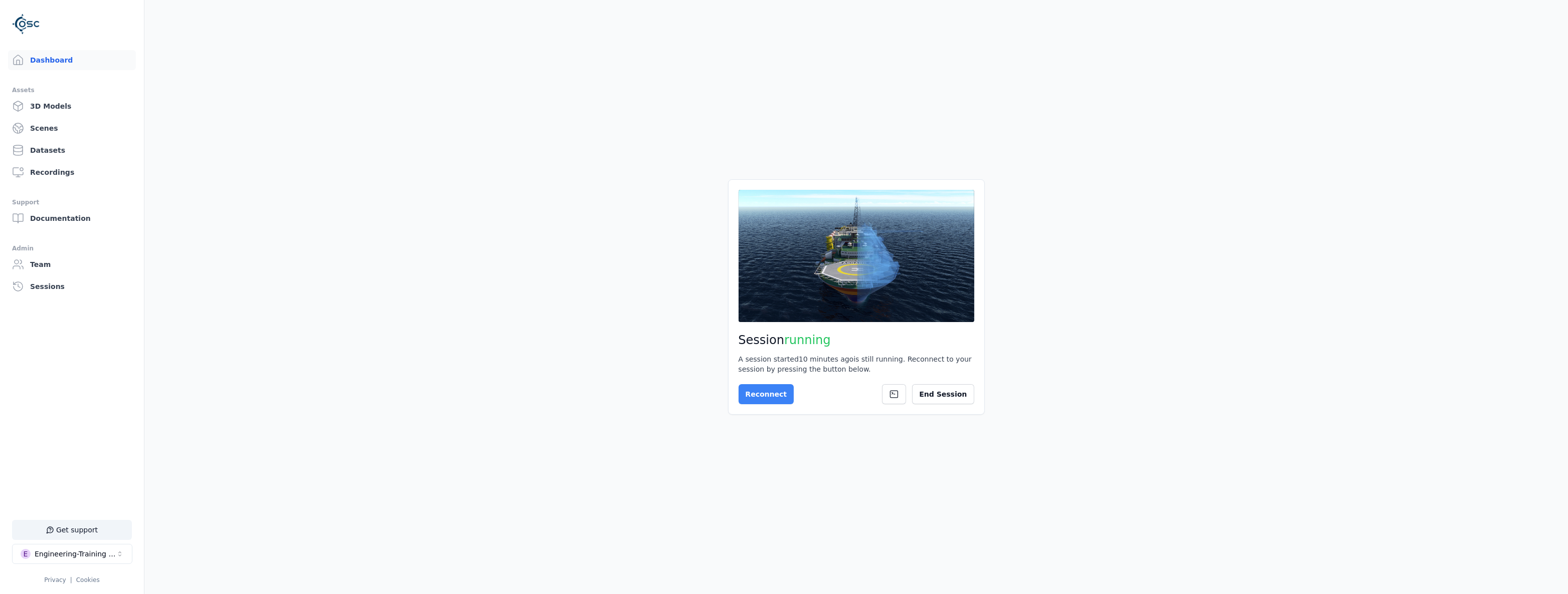
click at [748, 387] on button "Reconnect" at bounding box center [766, 394] width 55 height 20
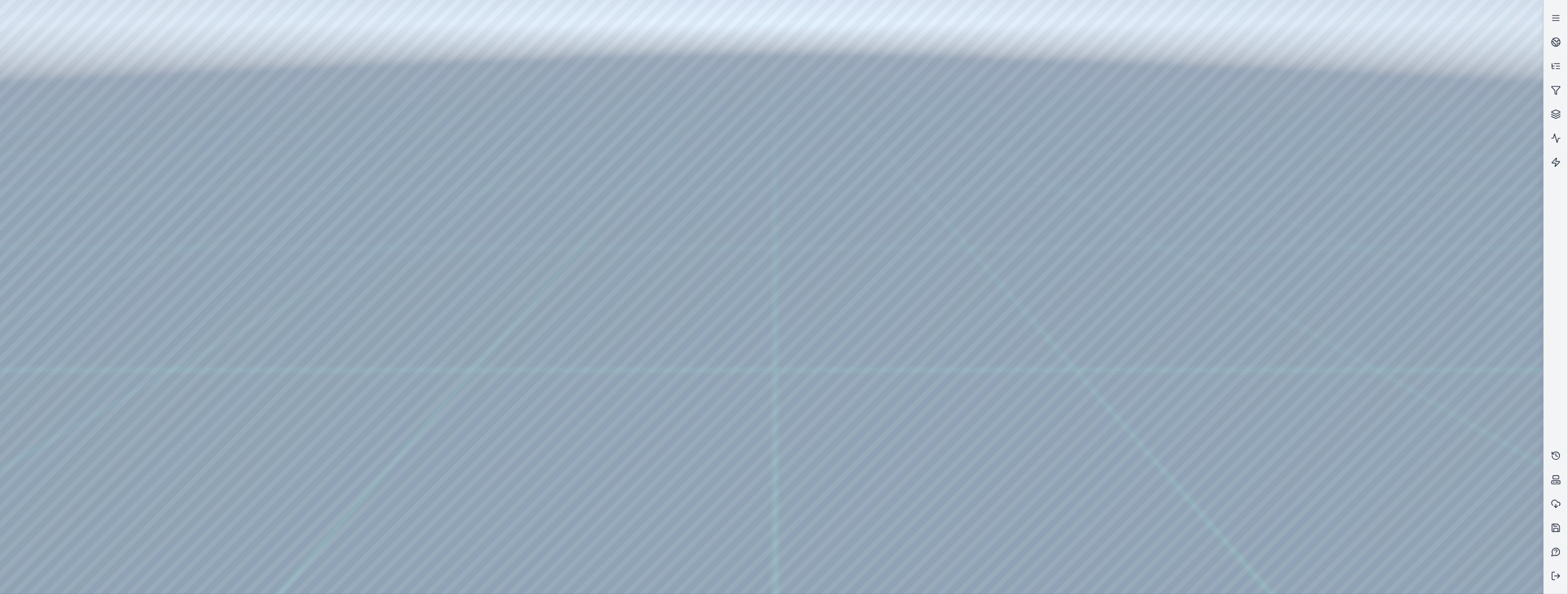
click at [280, 39] on div at bounding box center [771, 297] width 1543 height 594
drag, startPoint x: 255, startPoint y: 73, endPoint x: 799, endPoint y: 335, distance: 603.8
click at [799, 335] on div at bounding box center [771, 297] width 1543 height 594
click at [1491, 133] on div at bounding box center [771, 297] width 1543 height 594
click at [1454, 132] on div at bounding box center [771, 297] width 1543 height 594
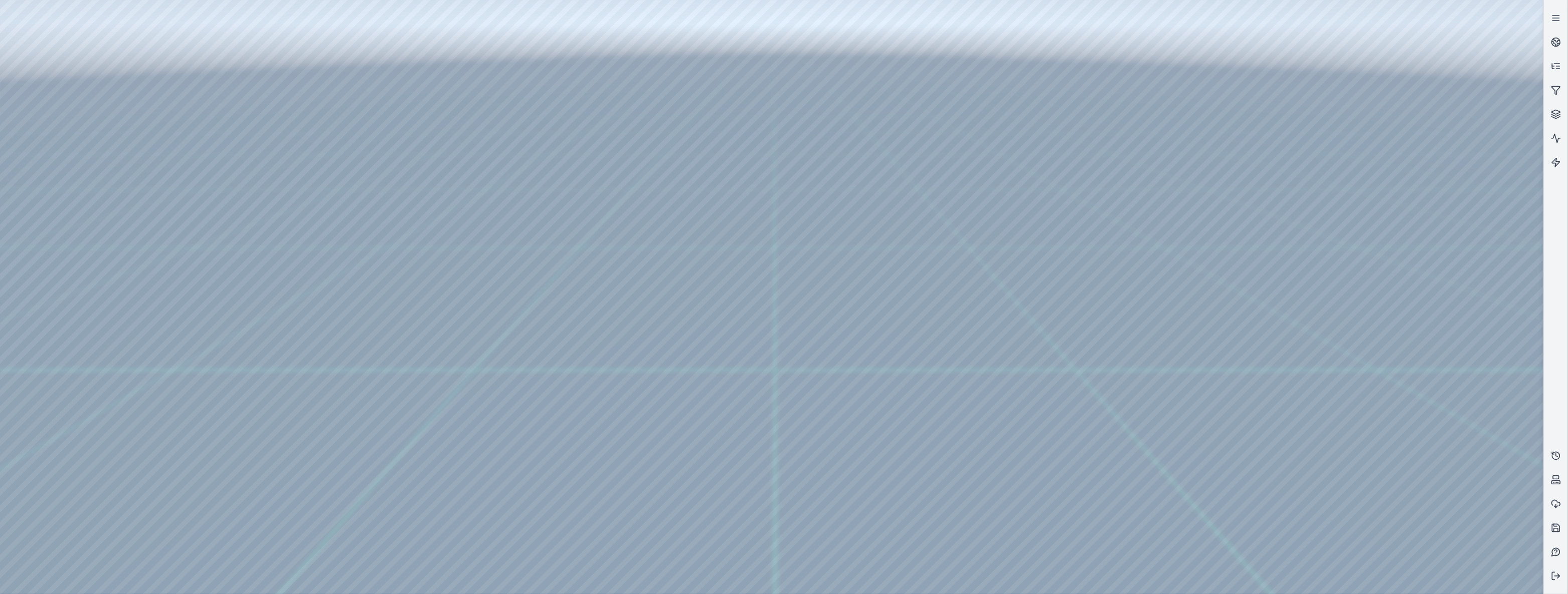
click at [792, 535] on div at bounding box center [771, 297] width 1543 height 594
click at [112, 39] on div at bounding box center [771, 297] width 1543 height 594
click at [227, 42] on div at bounding box center [771, 297] width 1543 height 594
drag, startPoint x: 196, startPoint y: 94, endPoint x: 715, endPoint y: 306, distance: 560.6
click at [715, 306] on div at bounding box center [771, 297] width 1543 height 594
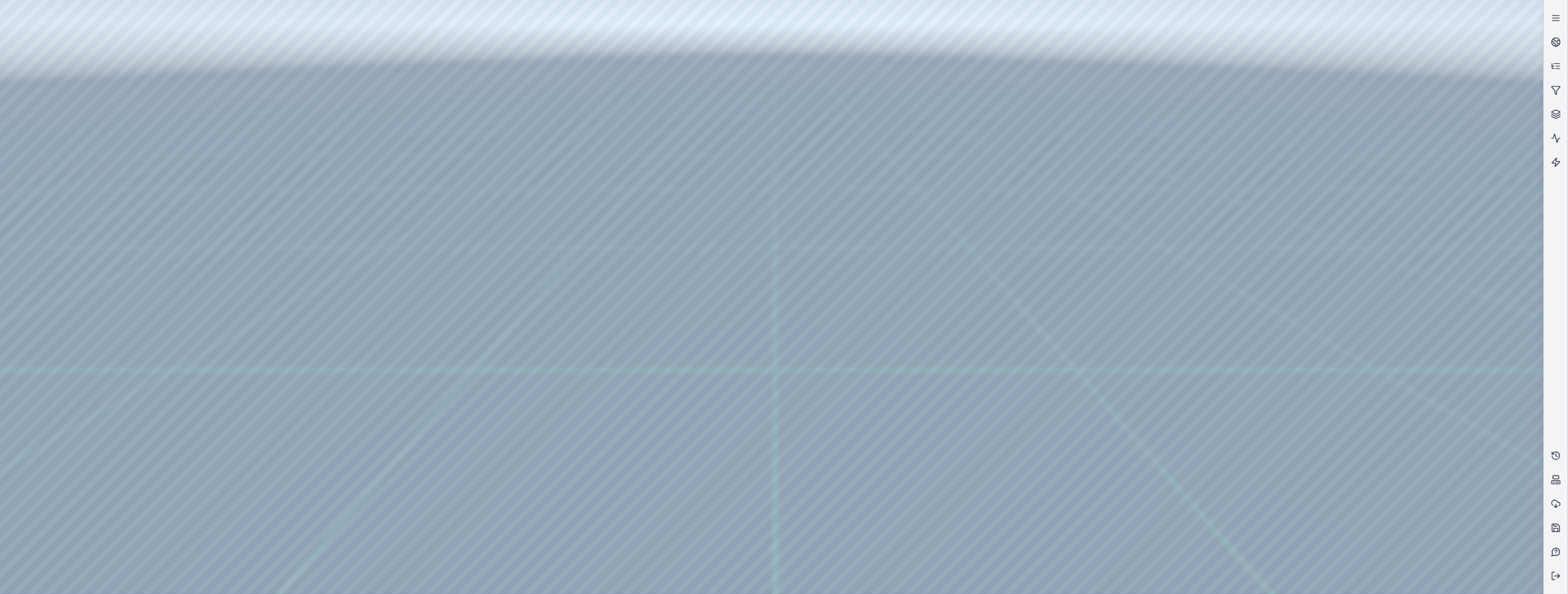
click at [710, 290] on div at bounding box center [771, 297] width 1543 height 594
click at [709, 289] on div at bounding box center [771, 297] width 1543 height 594
click at [707, 298] on div at bounding box center [771, 297] width 1543 height 594
drag, startPoint x: 704, startPoint y: 281, endPoint x: 722, endPoint y: 85, distance: 196.8
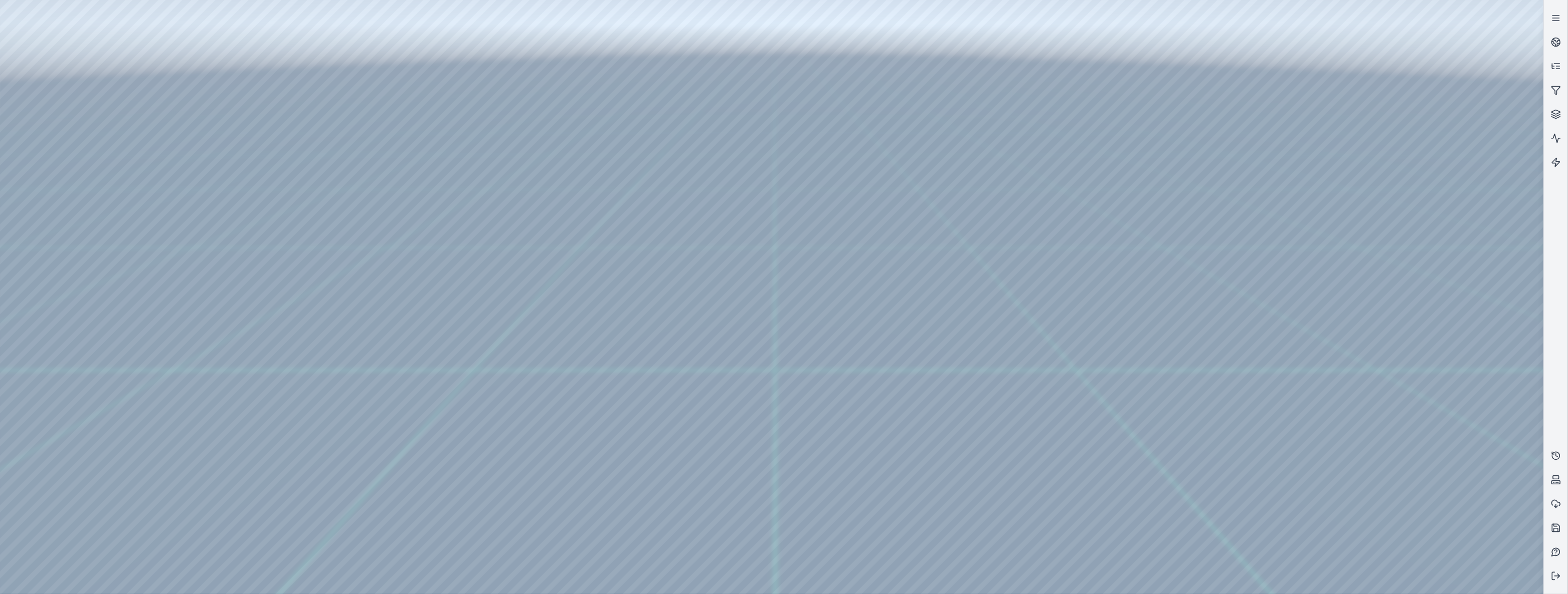
click at [722, 85] on div at bounding box center [771, 297] width 1543 height 594
drag, startPoint x: 779, startPoint y: 170, endPoint x: 750, endPoint y: 133, distance: 47.0
drag, startPoint x: 837, startPoint y: 255, endPoint x: 849, endPoint y: 100, distance: 155.5
click at [849, 102] on div at bounding box center [771, 297] width 1543 height 594
click at [773, 551] on div at bounding box center [771, 297] width 1543 height 594
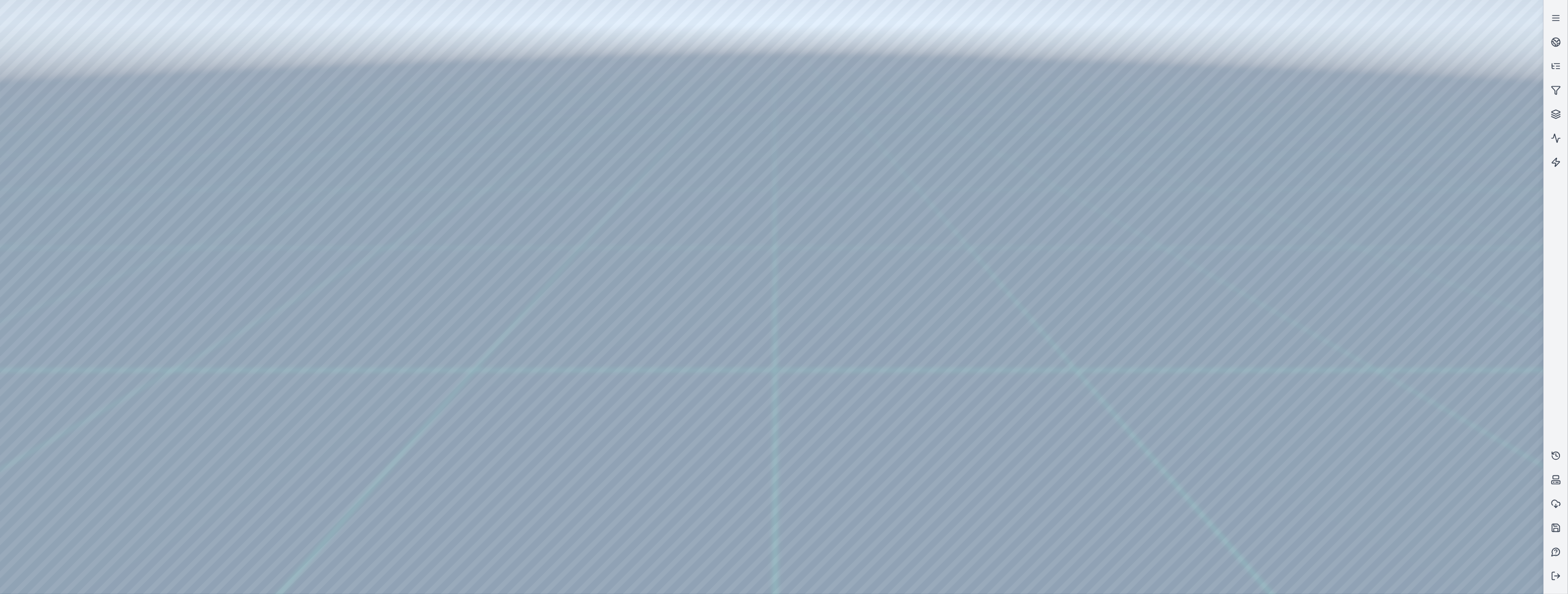
drag, startPoint x: 1027, startPoint y: 448, endPoint x: 992, endPoint y: 463, distance: 38.1
click at [1557, 579] on icon at bounding box center [1556, 576] width 10 height 10
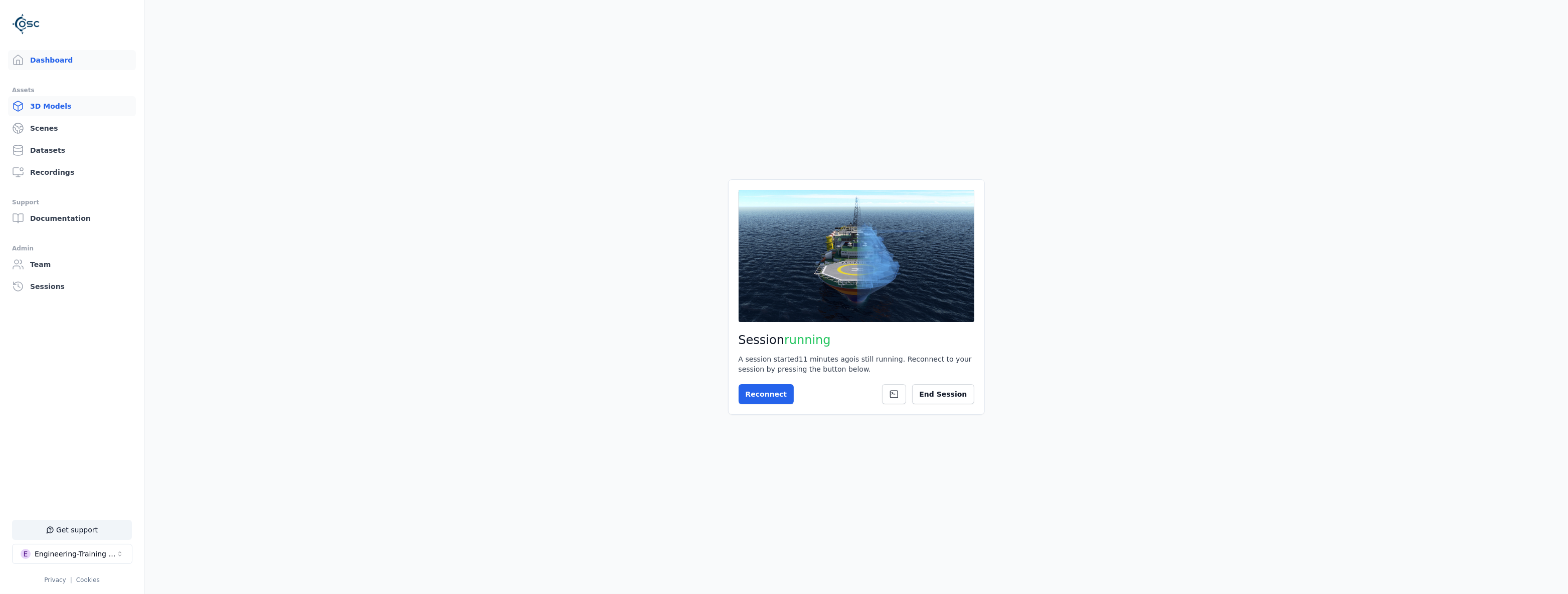
click at [69, 108] on link "3D Models" at bounding box center [72, 106] width 128 height 20
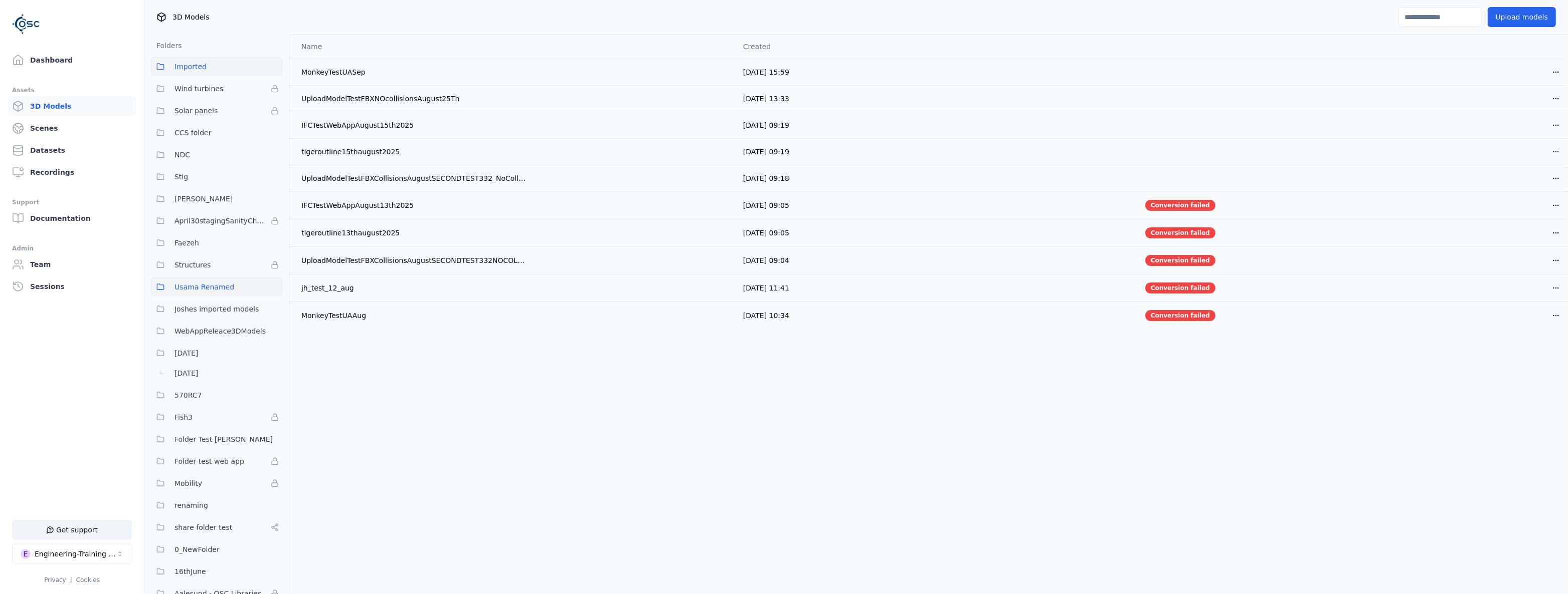
click at [194, 278] on button "Usama Renamed" at bounding box center [216, 287] width 133 height 20
click at [211, 282] on span "Usama Renamed" at bounding box center [204, 287] width 60 height 12
click at [217, 292] on span "Usama Renamed" at bounding box center [204, 287] width 60 height 12
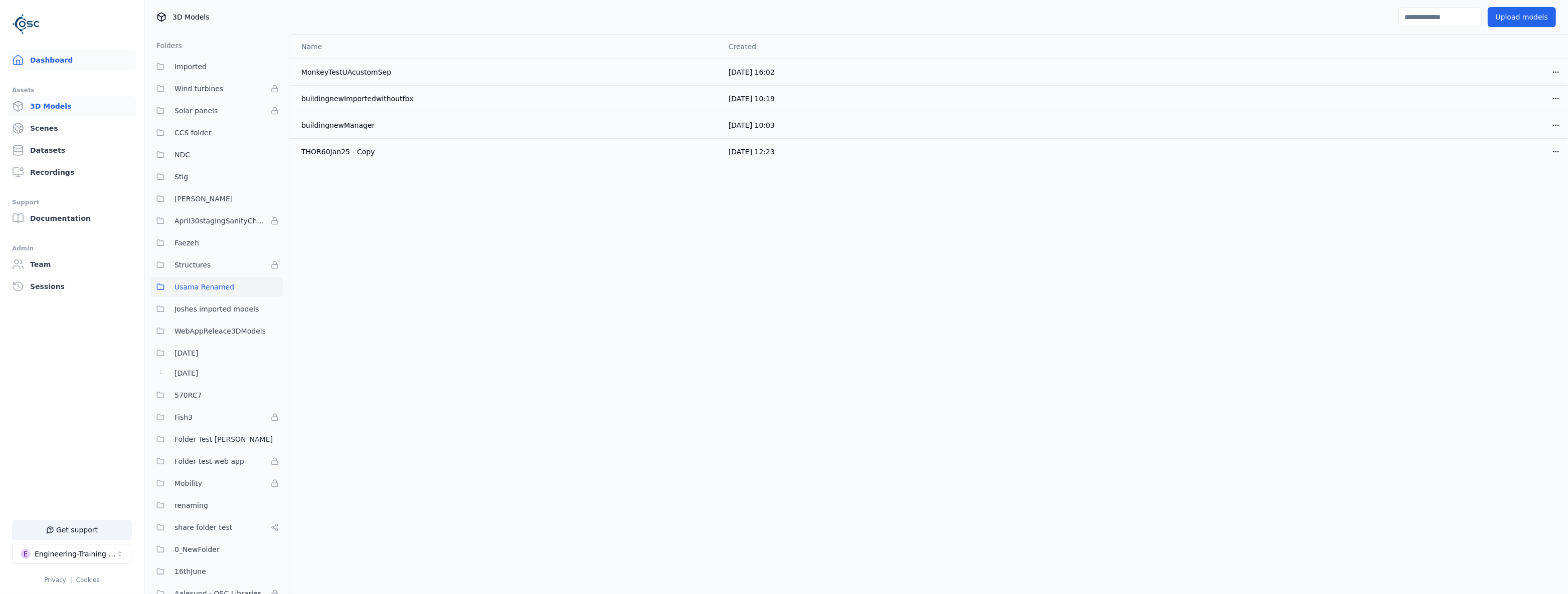
click at [43, 67] on link "Dashboard" at bounding box center [72, 60] width 128 height 20
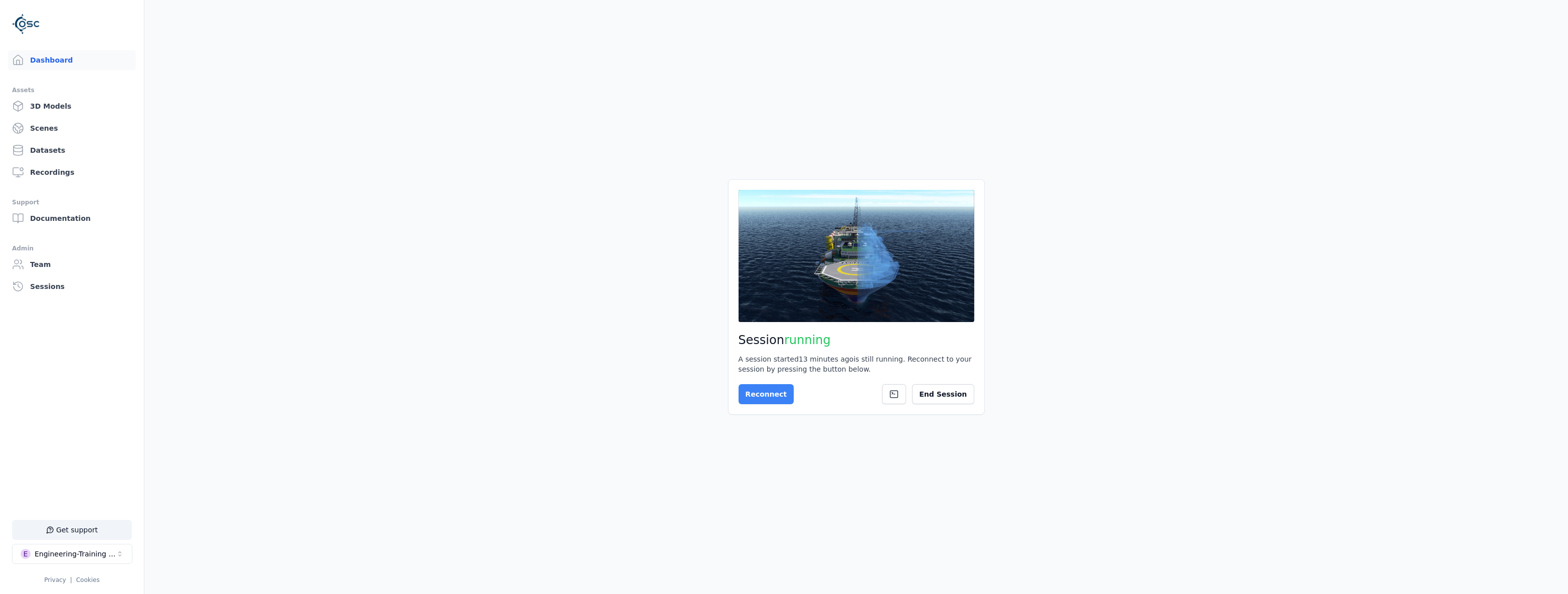
click at [769, 397] on button "Reconnect" at bounding box center [766, 394] width 55 height 20
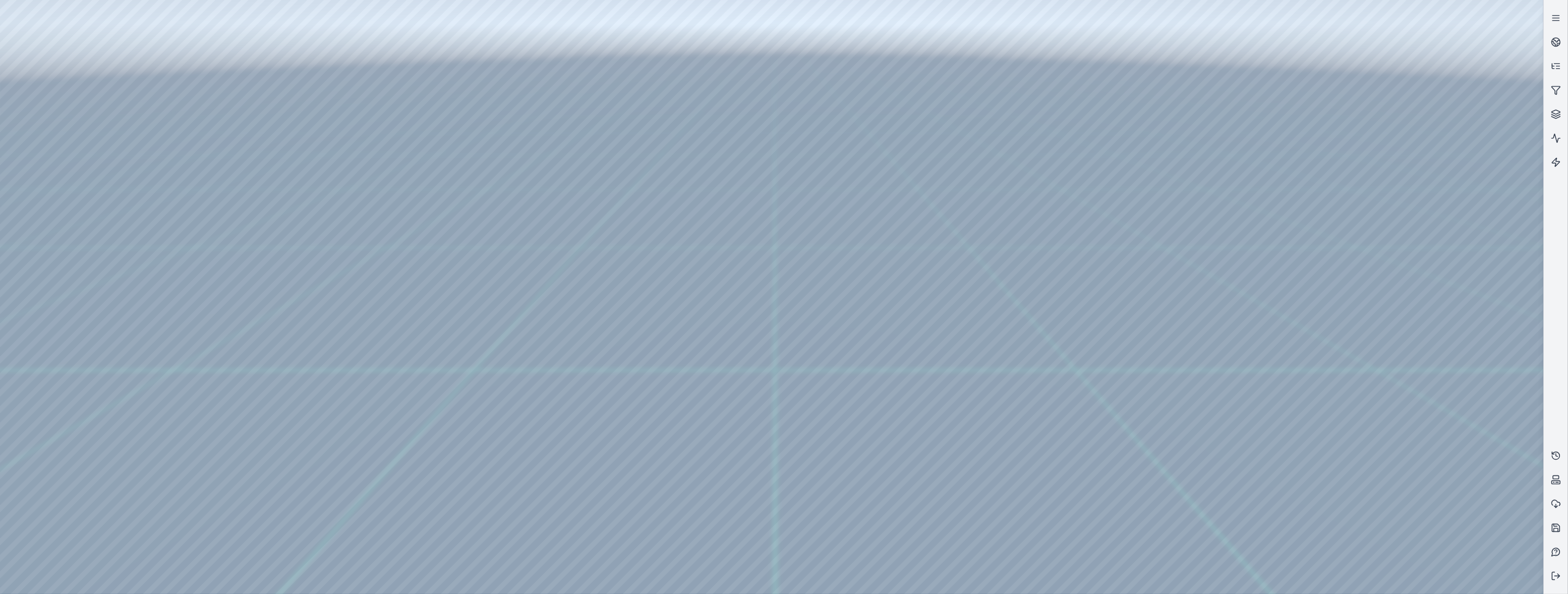
click at [106, 41] on div at bounding box center [771, 297] width 1543 height 594
click at [112, 41] on div at bounding box center [771, 297] width 1543 height 594
click at [58, 177] on div at bounding box center [771, 297] width 1543 height 594
click at [185, 394] on div at bounding box center [771, 297] width 1543 height 594
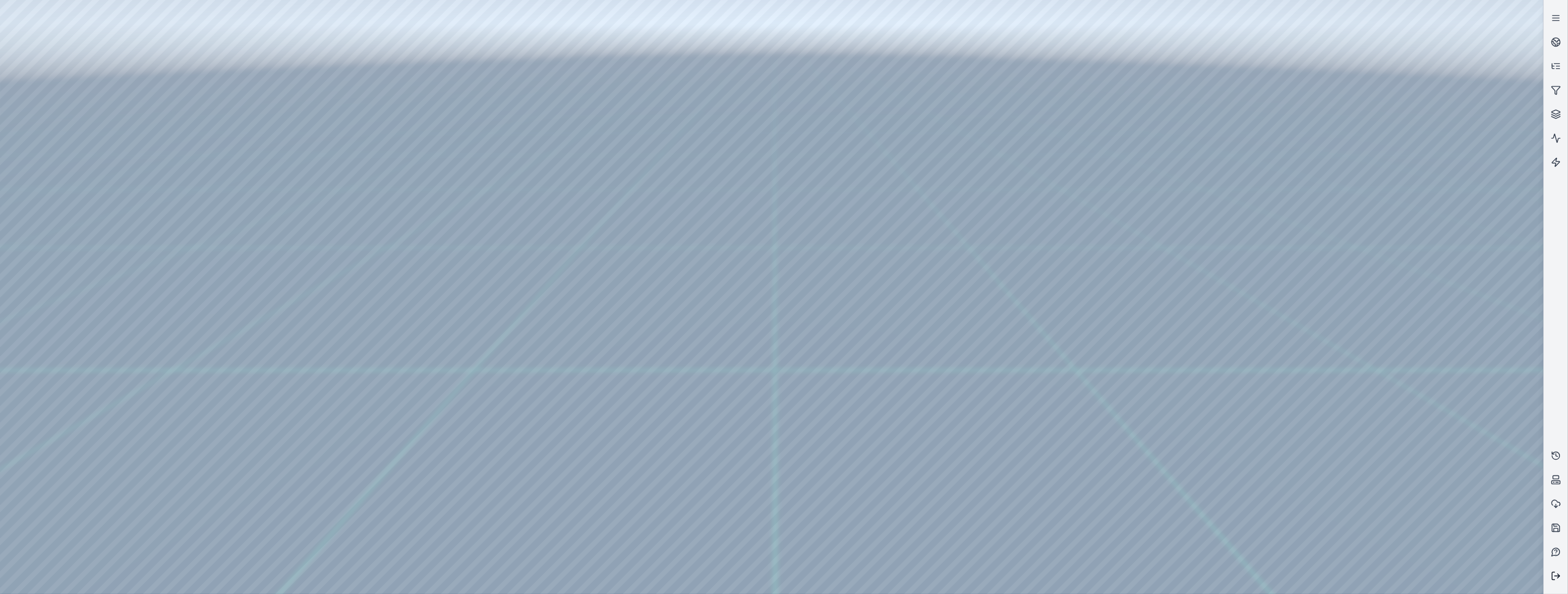
click at [1553, 579] on icon at bounding box center [1554, 576] width 3 height 8
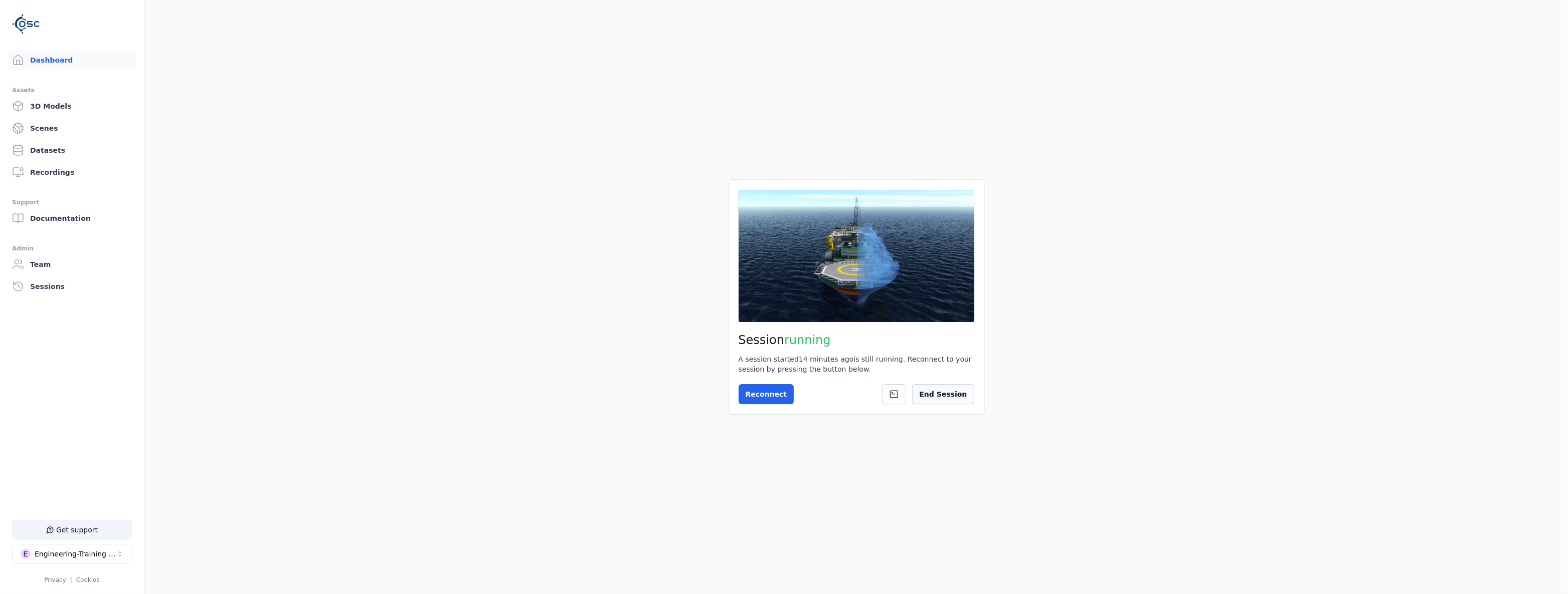
click at [952, 386] on button "End Session" at bounding box center [943, 394] width 62 height 20
click at [780, 387] on button "Start Session" at bounding box center [779, 394] width 80 height 20
click at [768, 391] on button "Connect" at bounding box center [762, 394] width 46 height 20
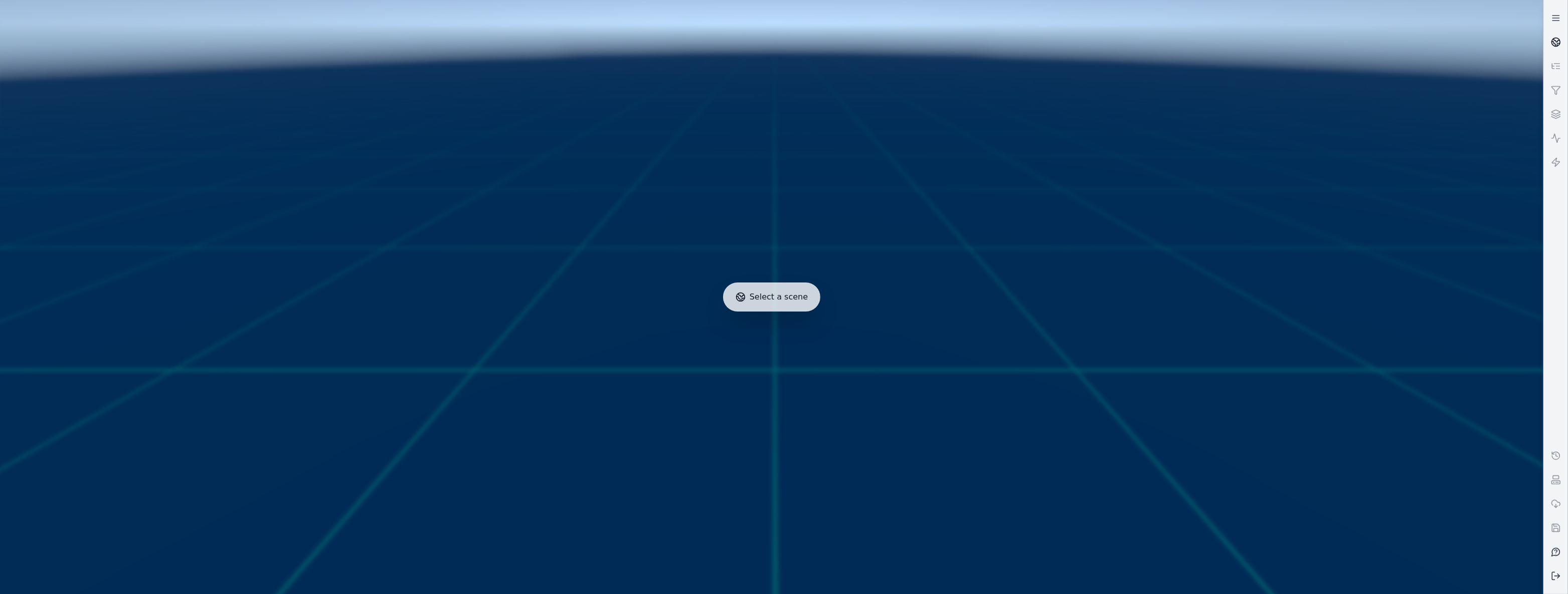
click at [1560, 38] on icon at bounding box center [1556, 42] width 10 height 10
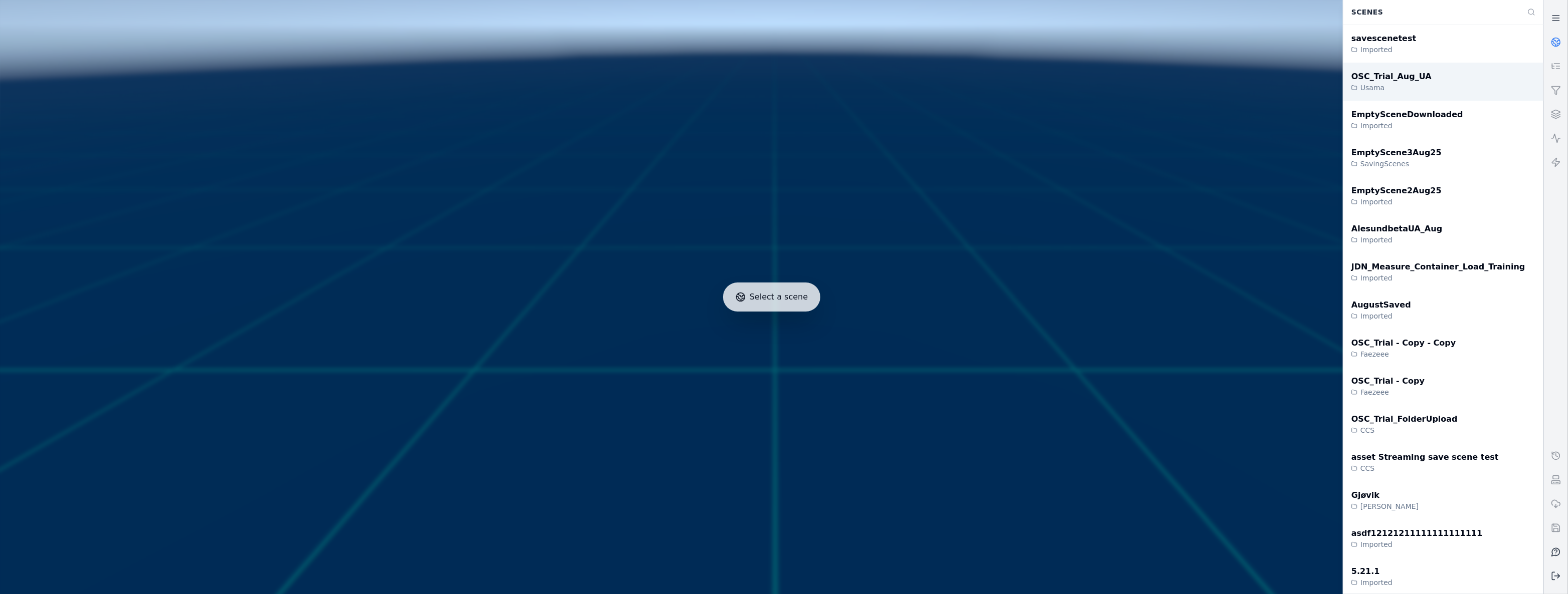
click at [1492, 72] on div "OSC_Trial_Aug_UA Usama" at bounding box center [1443, 81] width 200 height 38
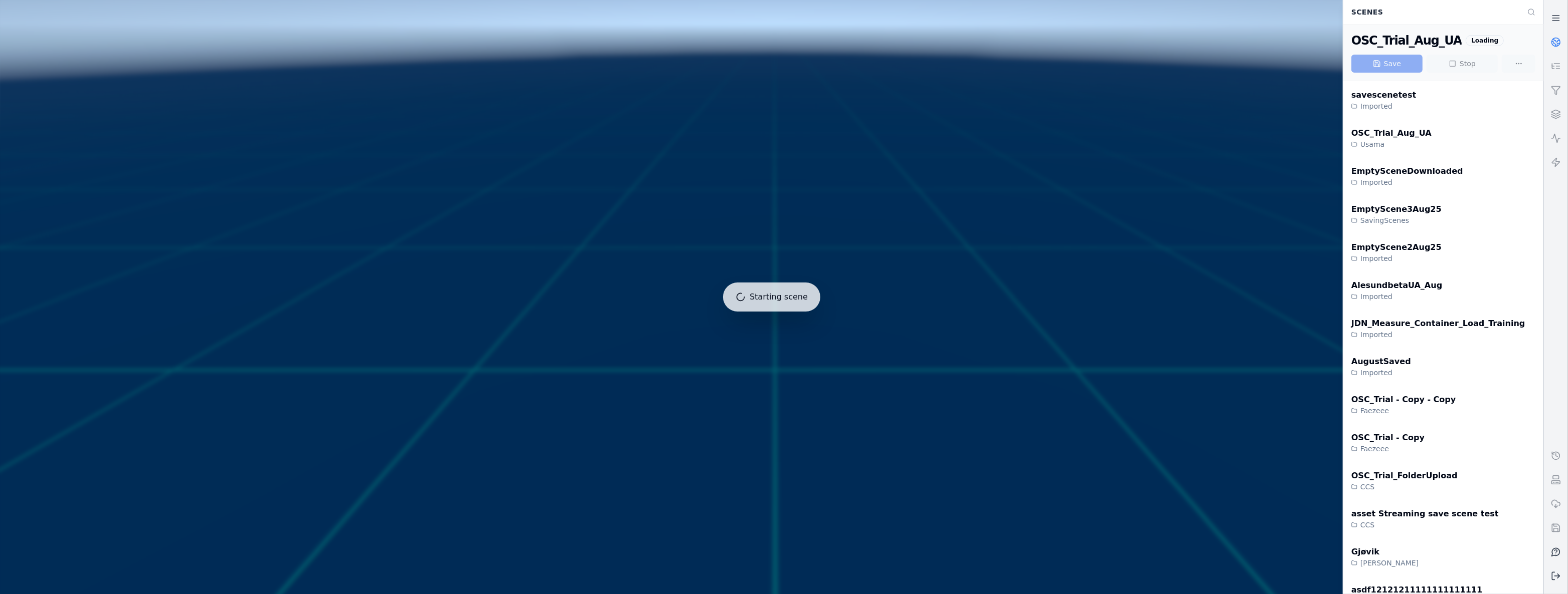
click at [1553, 38] on icon at bounding box center [1556, 42] width 10 height 10
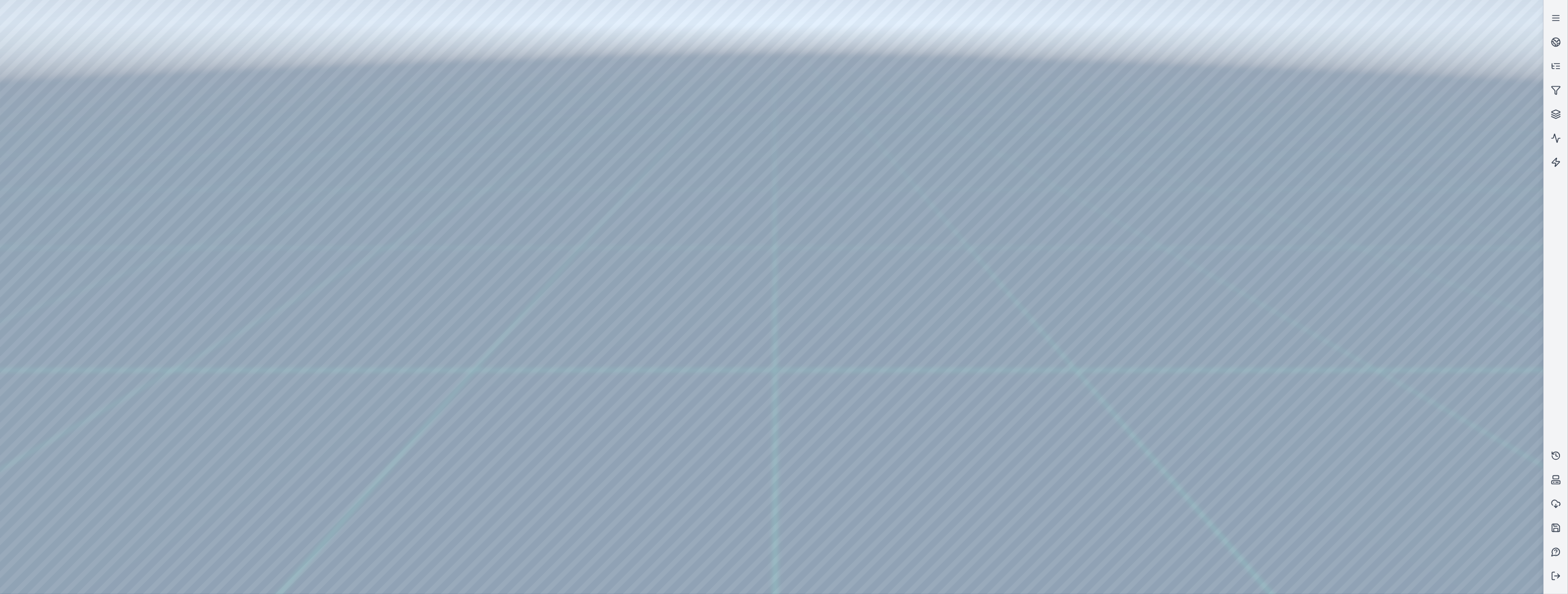
click at [55, 144] on div at bounding box center [771, 297] width 1543 height 594
click at [59, 166] on div at bounding box center [771, 297] width 1543 height 594
click at [283, 41] on div at bounding box center [771, 297] width 1543 height 594
drag, startPoint x: 677, startPoint y: 215, endPoint x: 718, endPoint y: 270, distance: 68.6
drag, startPoint x: 214, startPoint y: 83, endPoint x: 1090, endPoint y: 290, distance: 900.1
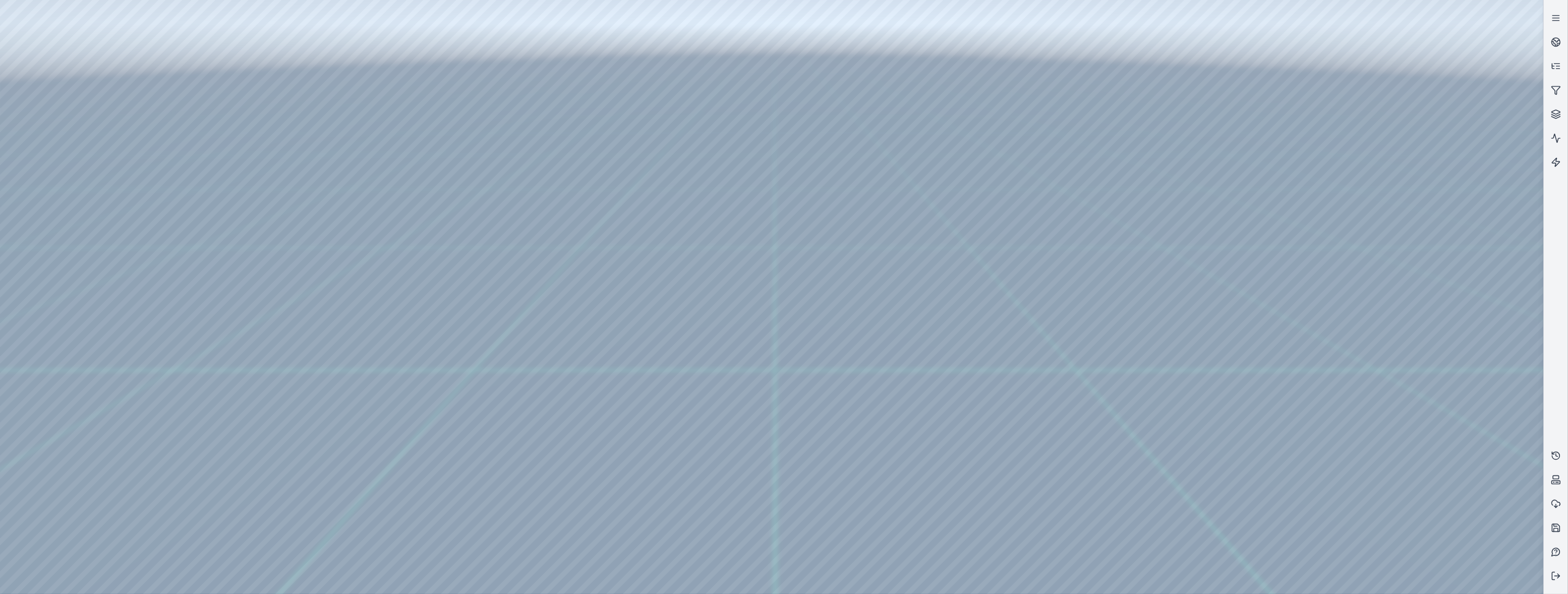
click at [1090, 290] on div at bounding box center [771, 297] width 1543 height 594
click at [750, 546] on div at bounding box center [771, 297] width 1543 height 594
drag, startPoint x: 1115, startPoint y: 280, endPoint x: 1226, endPoint y: 289, distance: 111.4
click at [276, 38] on div at bounding box center [771, 297] width 1543 height 594
drag, startPoint x: 139, startPoint y: 83, endPoint x: 592, endPoint y: 301, distance: 502.7
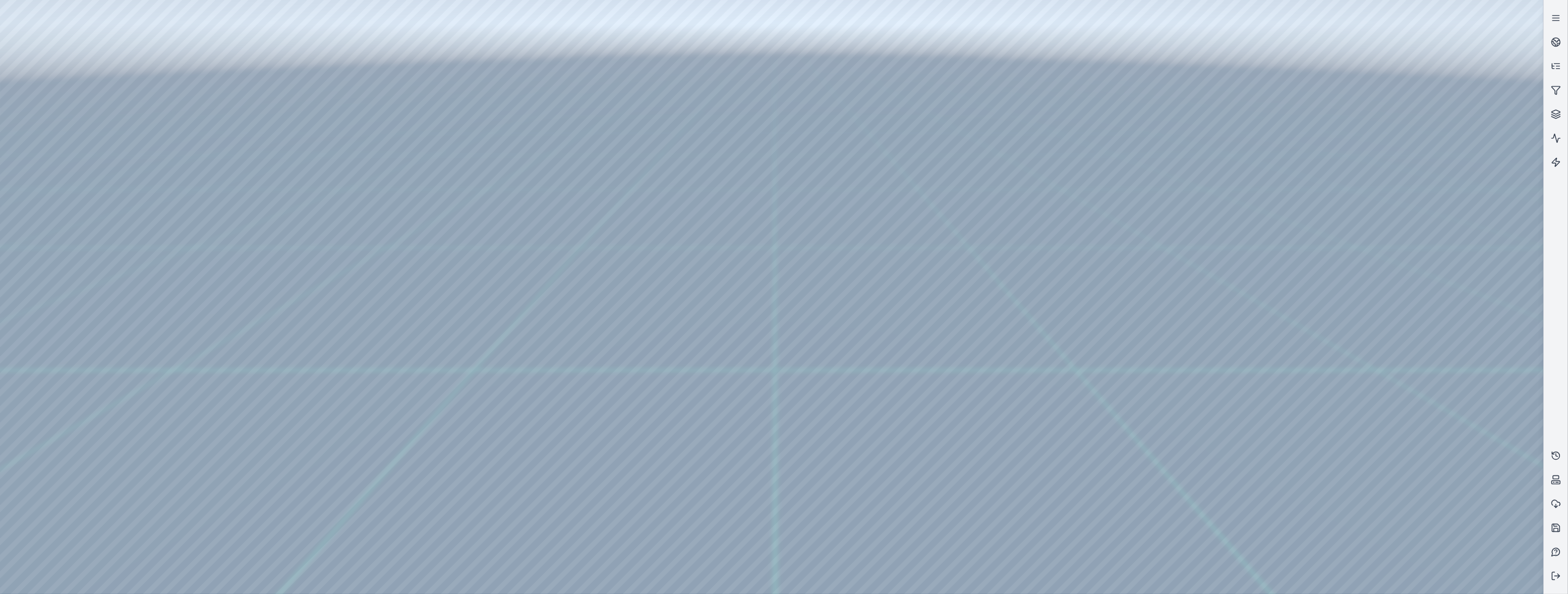
click at [592, 301] on div at bounding box center [771, 297] width 1543 height 594
drag, startPoint x: 577, startPoint y: 241, endPoint x: 549, endPoint y: 73, distance: 170.3
click at [549, 76] on div at bounding box center [771, 297] width 1543 height 594
click at [605, 316] on div at bounding box center [771, 297] width 1543 height 594
click at [818, 319] on div at bounding box center [771, 297] width 1543 height 594
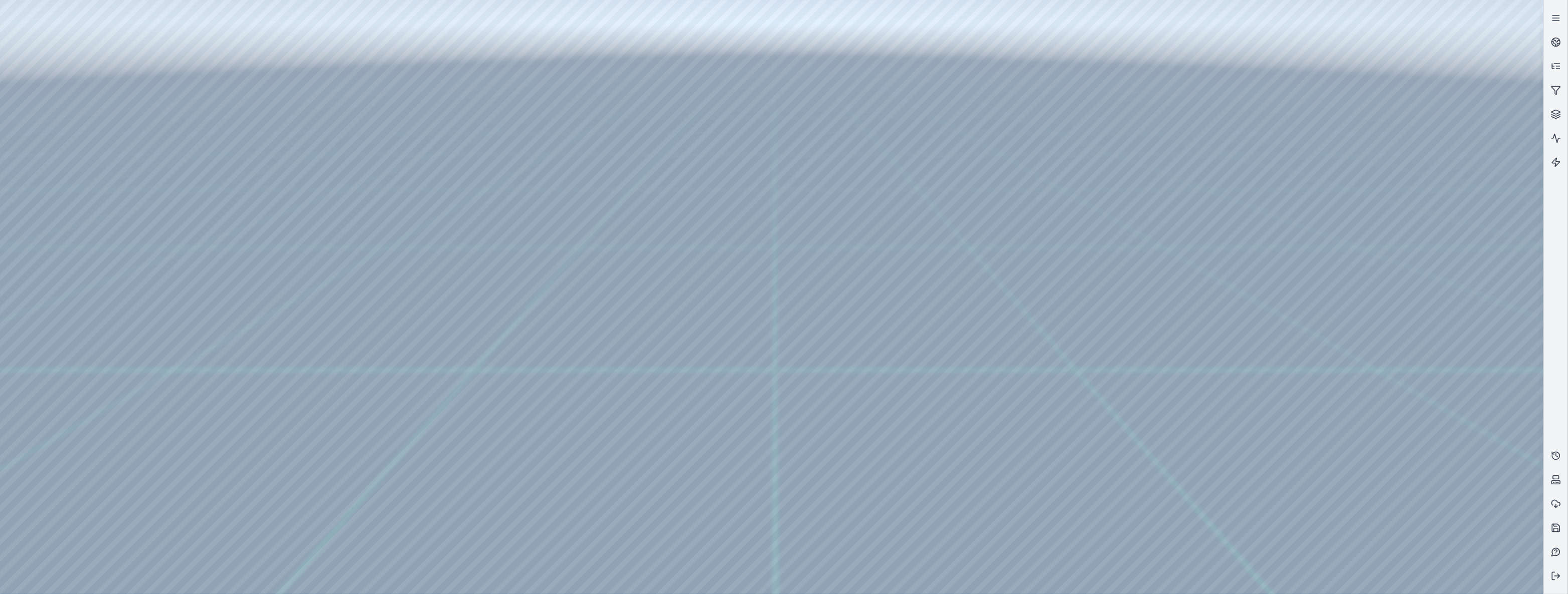
drag, startPoint x: 142, startPoint y: 84, endPoint x: 559, endPoint y: 269, distance: 456.2
click at [559, 269] on div at bounding box center [771, 297] width 1543 height 594
drag, startPoint x: 545, startPoint y: 221, endPoint x: 500, endPoint y: 25, distance: 201.1
click at [500, 30] on div at bounding box center [771, 297] width 1543 height 594
click at [767, 538] on div at bounding box center [771, 297] width 1543 height 594
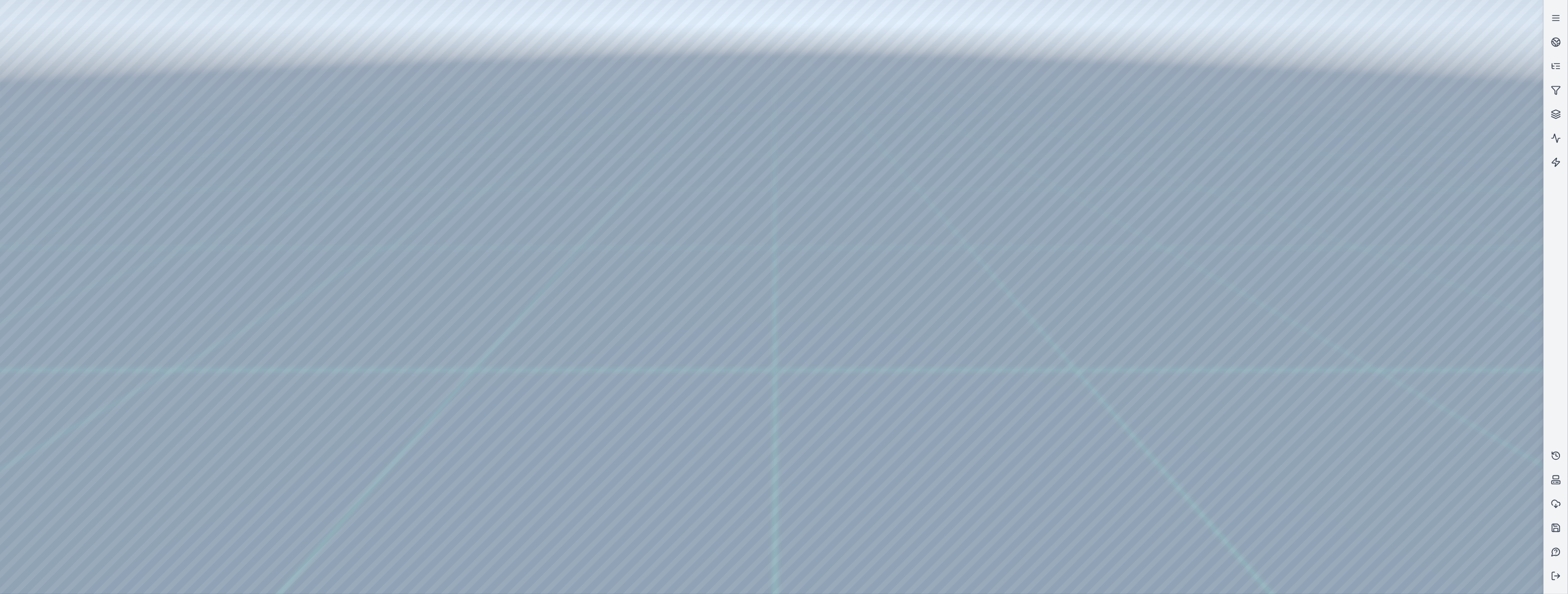
click at [117, 43] on div at bounding box center [771, 297] width 1543 height 594
click at [206, 389] on div at bounding box center [771, 297] width 1543 height 594
drag, startPoint x: 512, startPoint y: 156, endPoint x: 538, endPoint y: 151, distance: 26.5
drag, startPoint x: 254, startPoint y: 89, endPoint x: 714, endPoint y: 297, distance: 504.8
click at [714, 297] on div at bounding box center [771, 297] width 1543 height 594
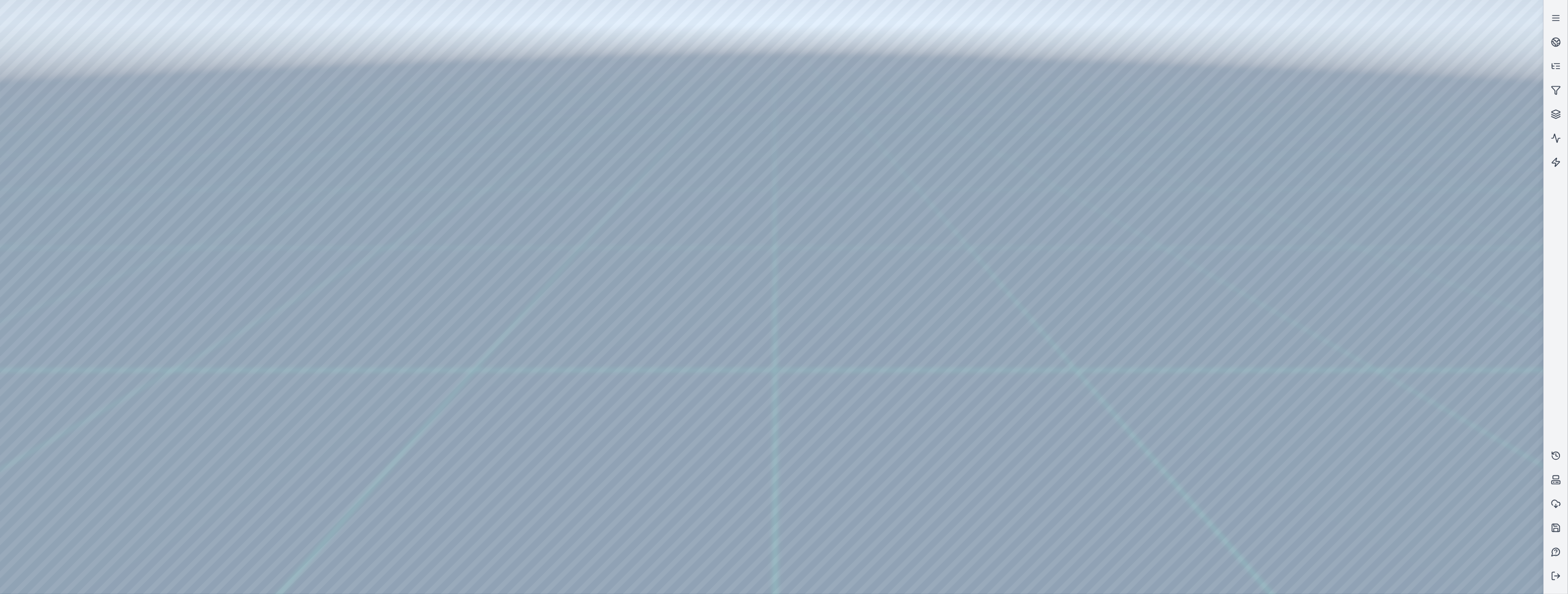
drag, startPoint x: 706, startPoint y: 241, endPoint x: 700, endPoint y: 64, distance: 177.1
click at [698, 67] on div at bounding box center [771, 297] width 1543 height 594
click at [767, 541] on div at bounding box center [771, 297] width 1543 height 594
click at [1568, 576] on button at bounding box center [1556, 576] width 24 height 24
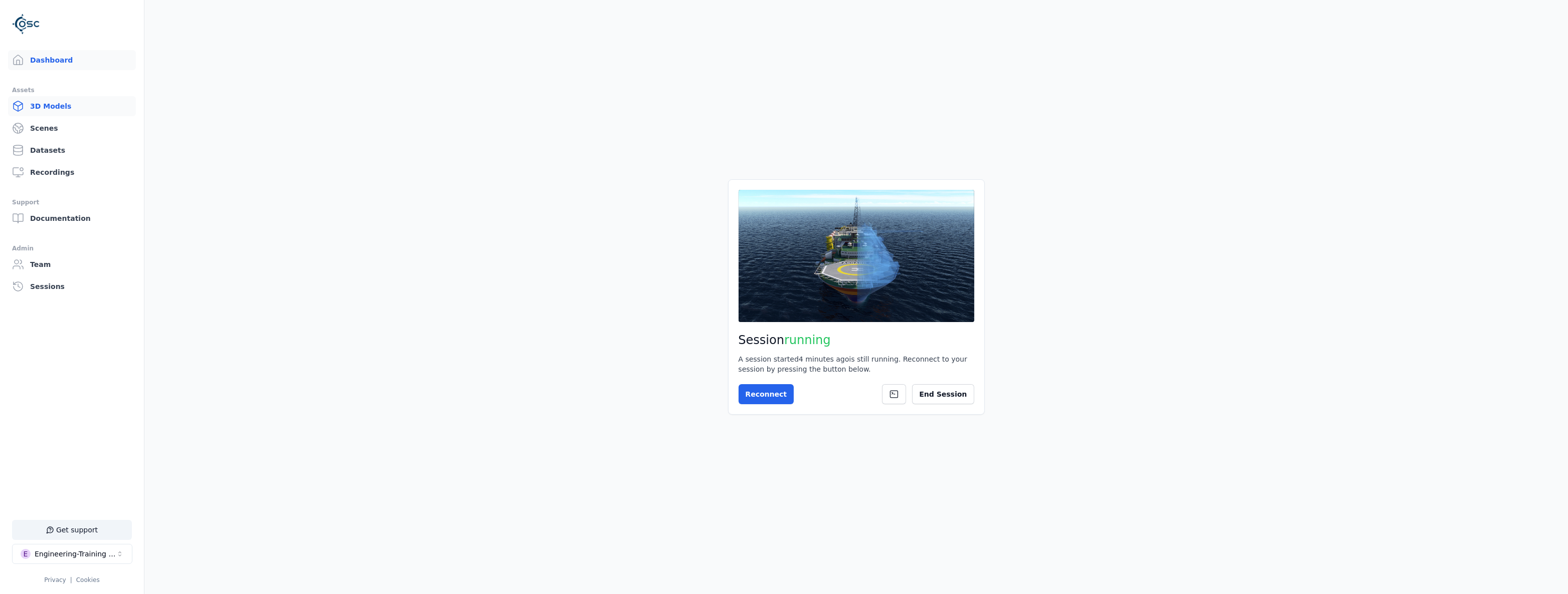
click at [69, 109] on link "3D Models" at bounding box center [72, 106] width 128 height 20
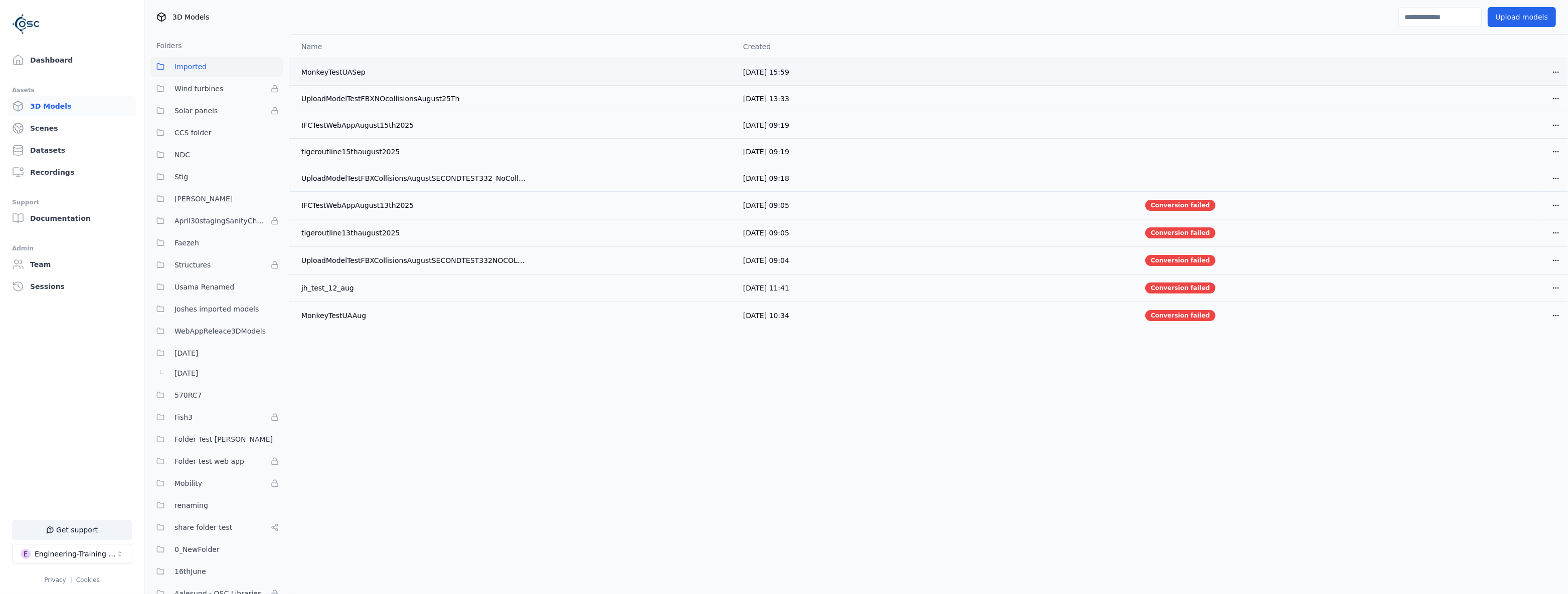
click at [1541, 67] on html "Support Dashboard Assets 3D Models Scenes Datasets Recordings Support Documenta…" at bounding box center [784, 297] width 1568 height 594
click at [1529, 142] on div "Download" at bounding box center [1520, 142] width 59 height 16
click at [55, 55] on link "Dashboard" at bounding box center [72, 60] width 128 height 20
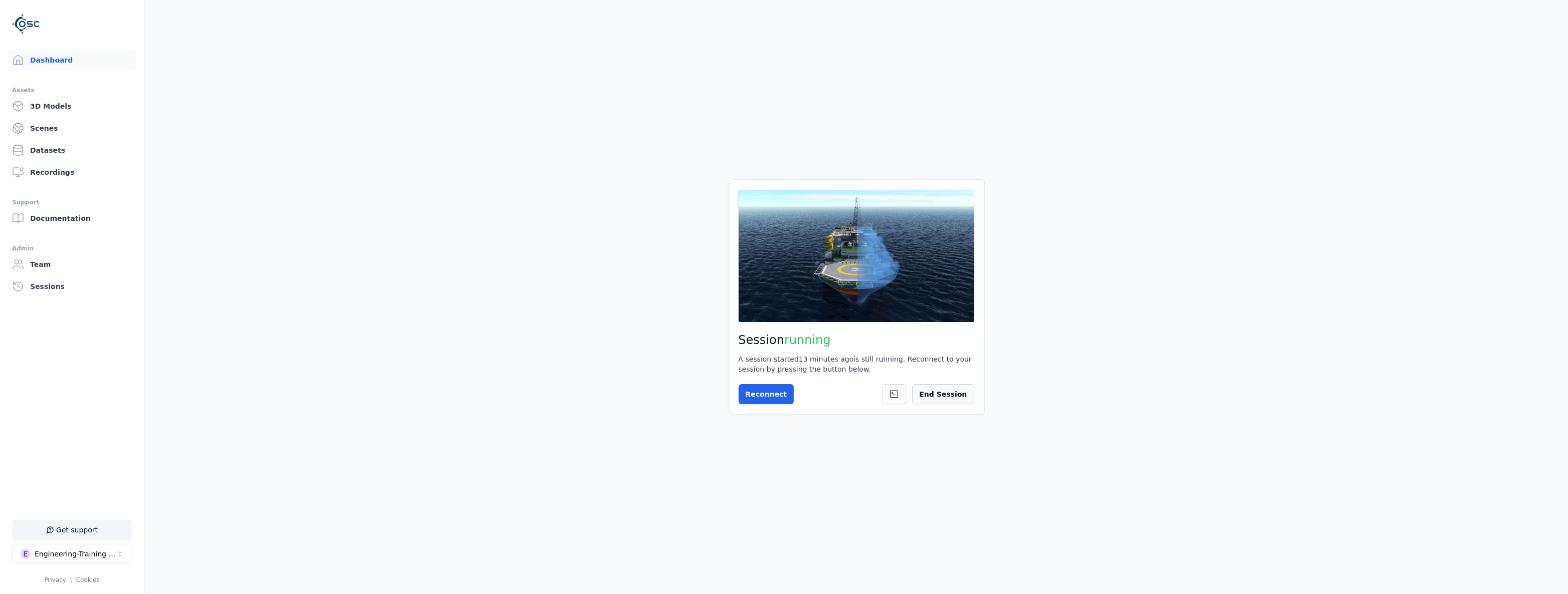
click at [964, 391] on button "End Session" at bounding box center [943, 394] width 62 height 20
